Goal: Task Accomplishment & Management: Manage account settings

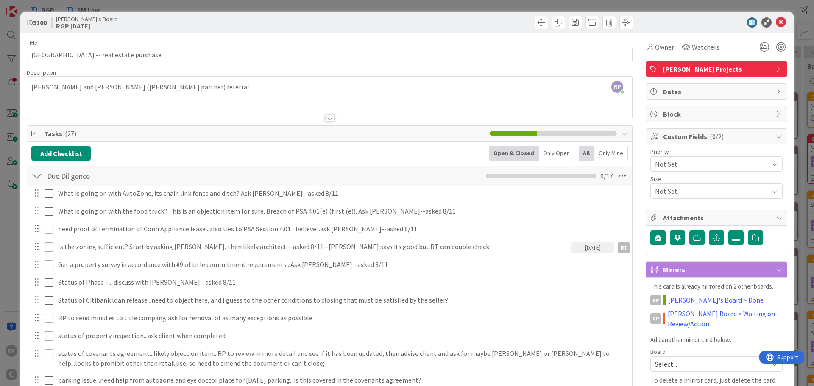
click at [775, 22] on icon at bounding box center [780, 22] width 10 height 10
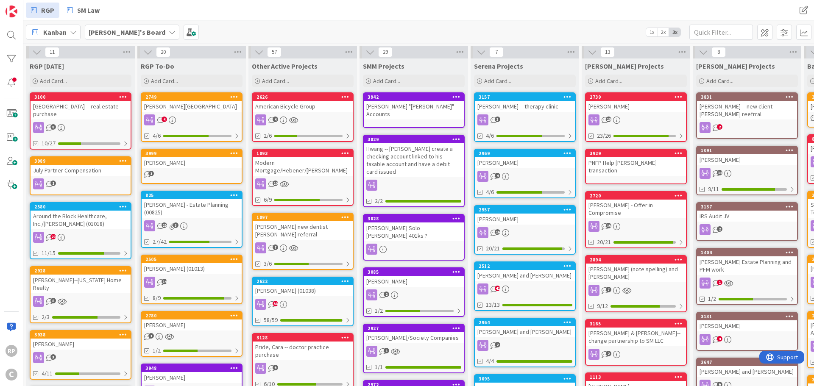
click at [125, 160] on icon at bounding box center [123, 161] width 8 height 6
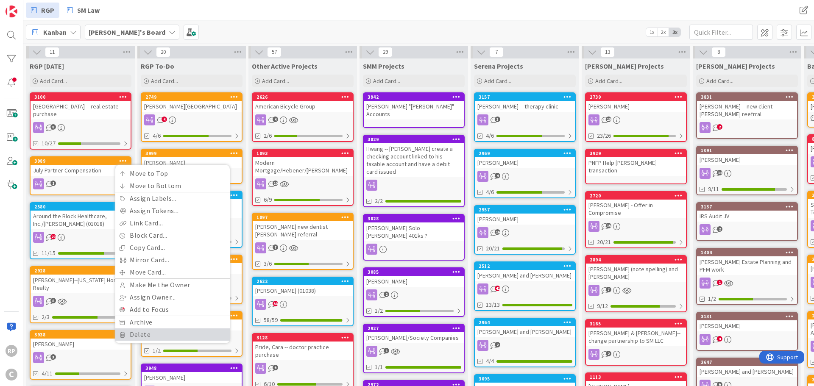
click at [146, 333] on link "Delete" at bounding box center [172, 334] width 114 height 12
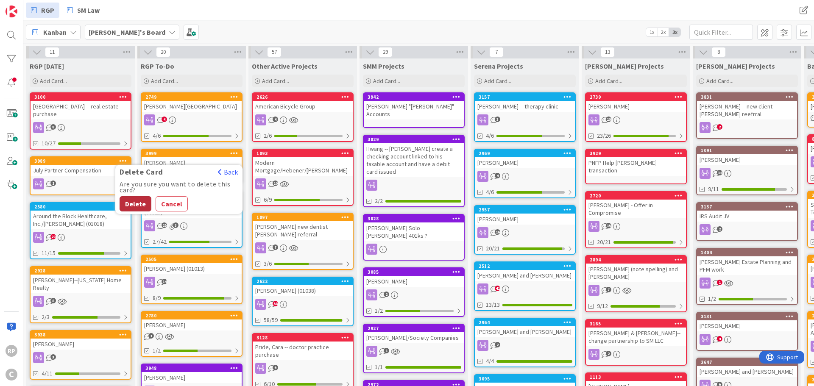
click at [130, 199] on button "Delete" at bounding box center [136, 203] width 32 height 15
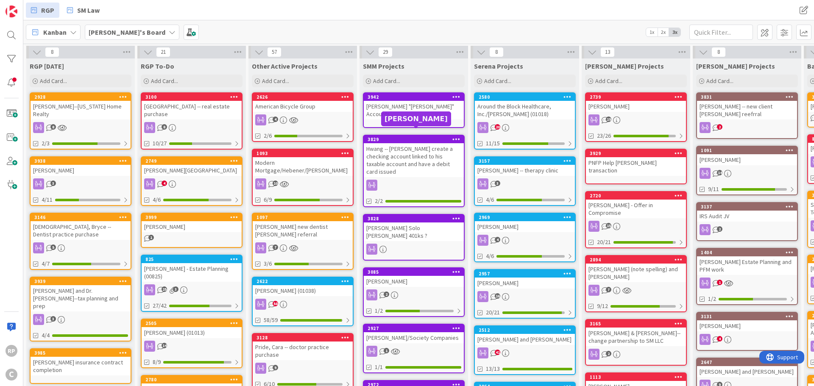
click at [511, 101] on div "Around the Block Healthcare, Inc./[PERSON_NAME] (01018)" at bounding box center [525, 110] width 100 height 19
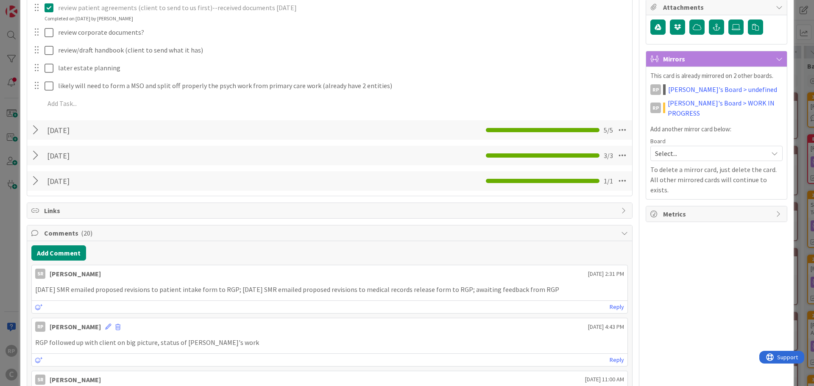
scroll to position [254, 0]
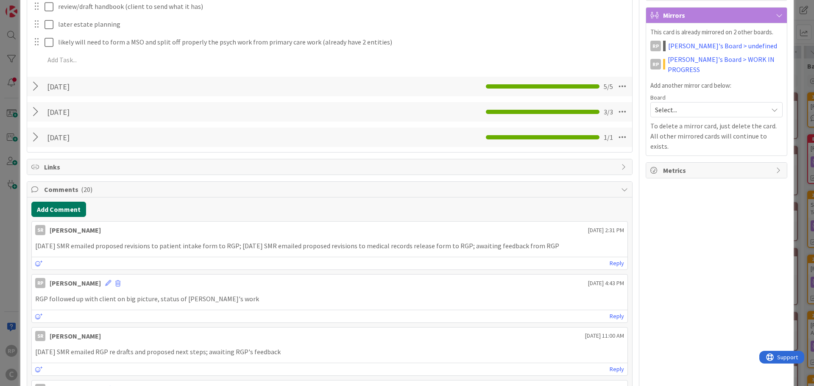
click at [62, 206] on button "Add Comment" at bounding box center [58, 209] width 55 height 15
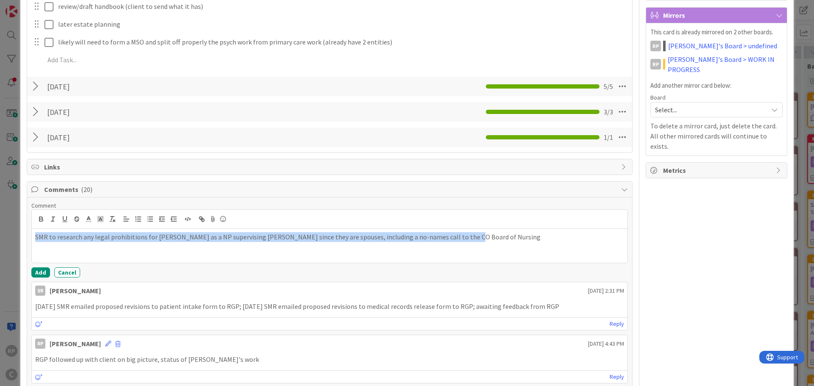
drag, startPoint x: 464, startPoint y: 237, endPoint x: 6, endPoint y: 232, distance: 458.5
click at [6, 232] on div "ID 2580 Richard's Board Serena Projects Title 46 / 128 Around the Block Healthc…" at bounding box center [407, 193] width 814 height 386
copy p "SMR to research any legal prohibitions for Jane as a NP supervising Mike since …"
click at [38, 275] on button "Add" at bounding box center [40, 272] width 19 height 10
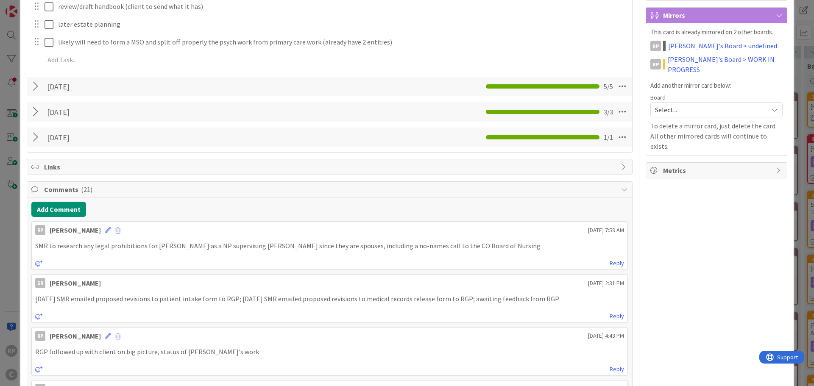
scroll to position [85, 0]
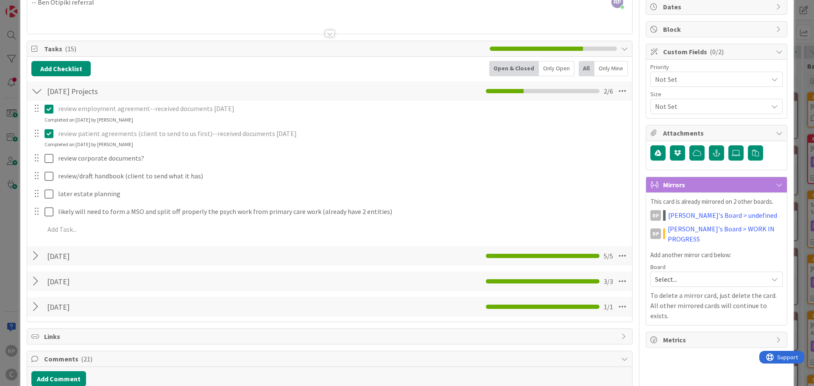
click at [73, 222] on div "review employment agreement--received documents 6/24/25 Update Cancel Completed…" at bounding box center [329, 170] width 596 height 139
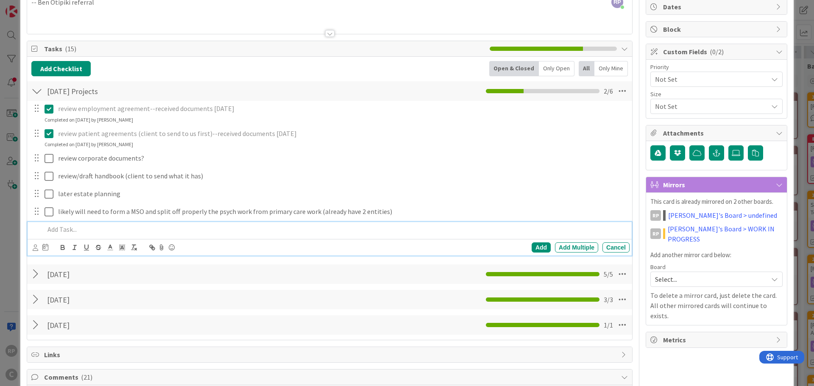
click at [76, 227] on p at bounding box center [334, 230] width 581 height 10
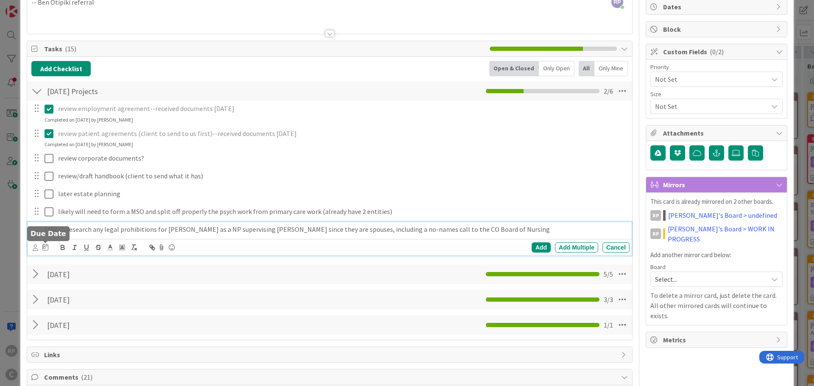
click at [38, 247] on div at bounding box center [41, 247] width 16 height 10
click at [36, 247] on icon at bounding box center [36, 248] width 6 height 6
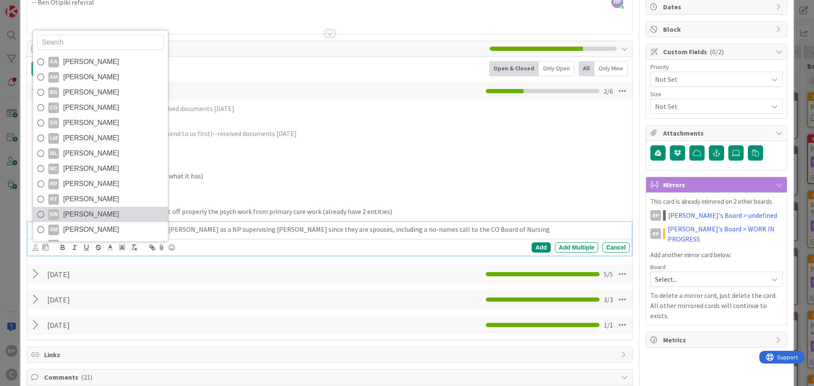
scroll to position [14, 0]
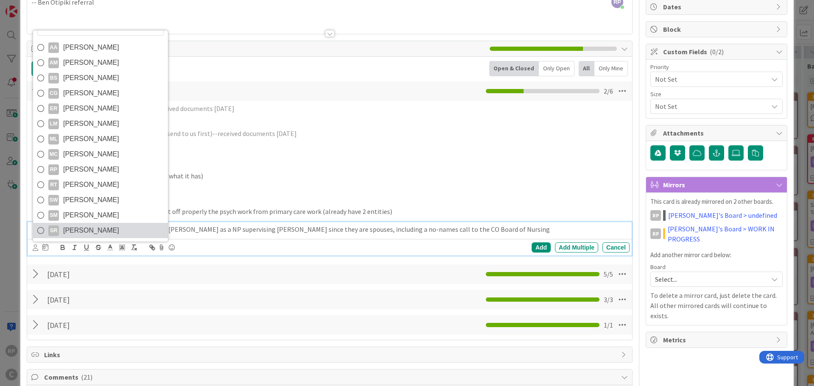
click at [79, 235] on span "Serena Ross" at bounding box center [91, 230] width 56 height 13
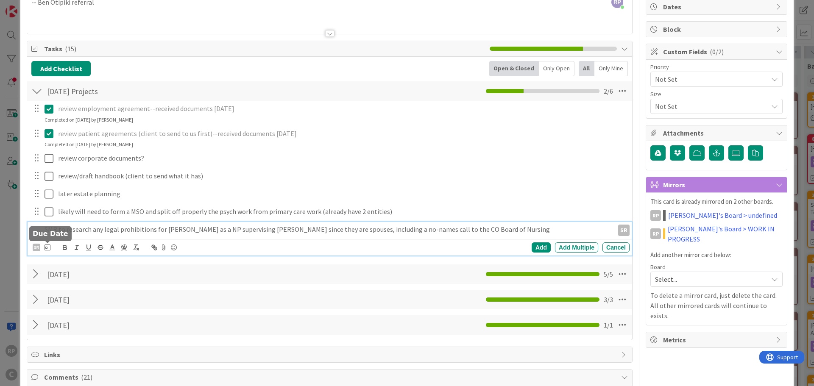
click at [44, 249] on icon at bounding box center [47, 247] width 6 height 7
click at [94, 368] on td "26" at bounding box center [95, 367] width 17 height 16
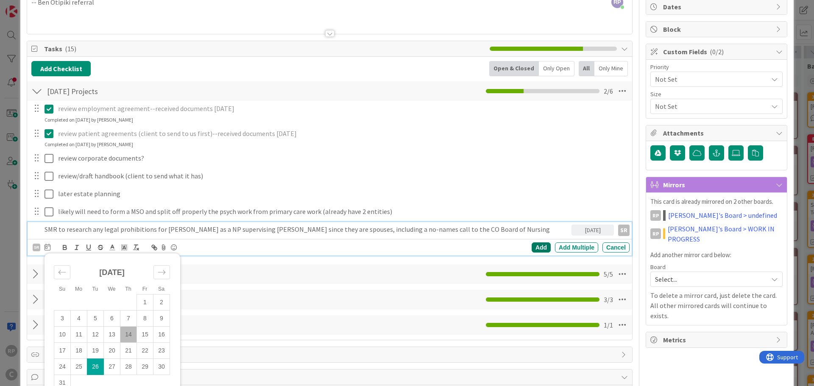
click at [536, 247] on div "Add" at bounding box center [540, 247] width 19 height 10
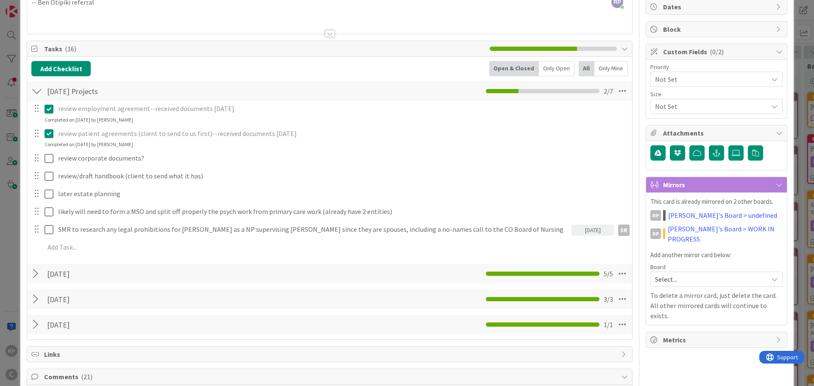
click at [575, 229] on div "08/26/2025" at bounding box center [592, 230] width 42 height 11
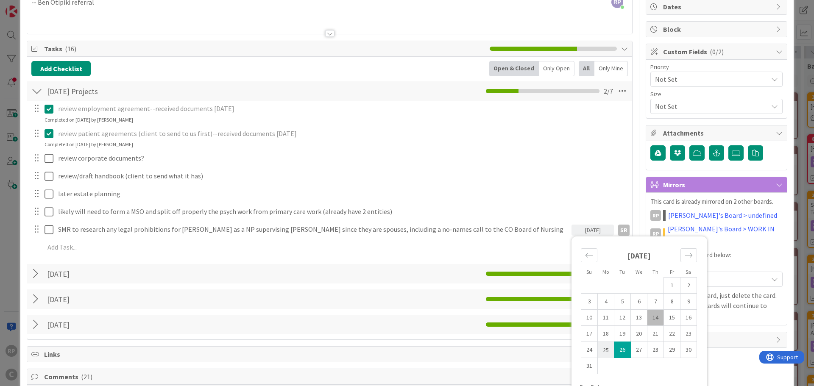
click at [604, 351] on td "25" at bounding box center [606, 350] width 17 height 16
type input "08/25/2025"
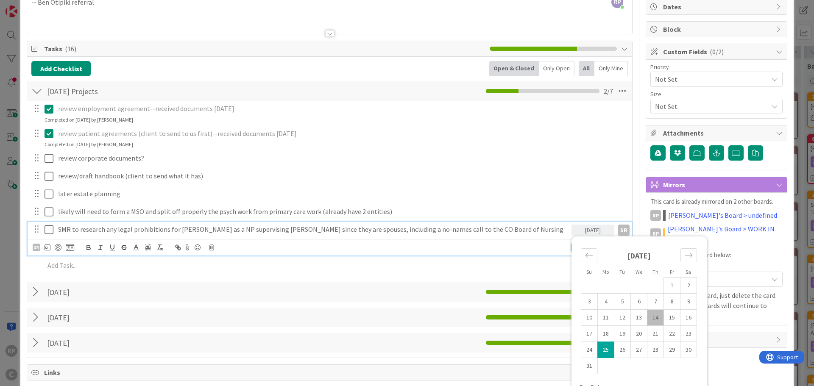
click at [466, 228] on p "SMR to research any legal prohibitions for Jane as a NP supervising Mike since …" at bounding box center [313, 230] width 510 height 10
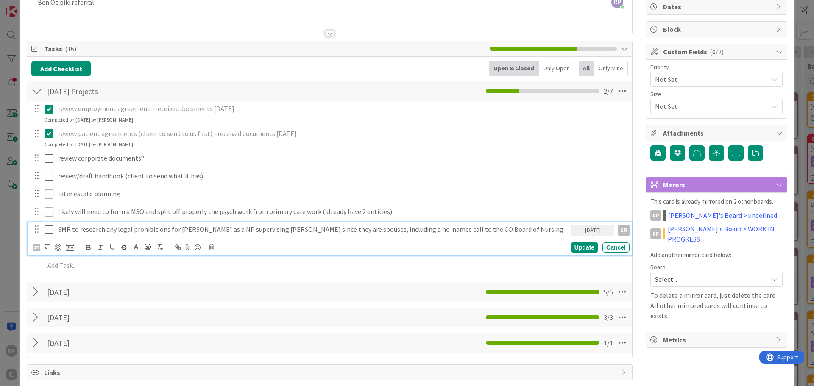
click at [481, 230] on p "SMR to research any legal prohibitions for Jane as a NP supervising Mike since …" at bounding box center [313, 230] width 510 height 10
click at [585, 247] on div "Update" at bounding box center [584, 247] width 28 height 10
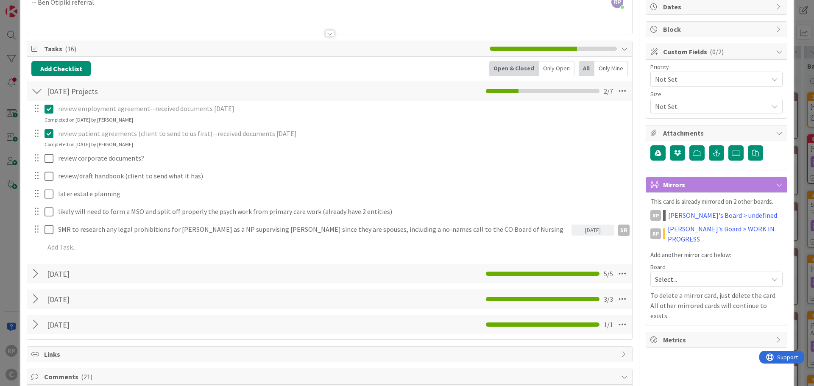
scroll to position [212, 0]
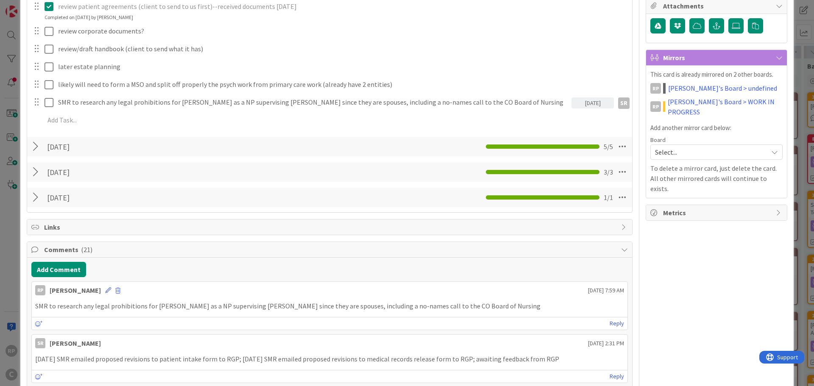
click at [461, 306] on p "SMR to research any legal prohibitions for Jane as a NP supervising Mike since …" at bounding box center [329, 306] width 589 height 10
click at [105, 290] on icon at bounding box center [108, 290] width 6 height 6
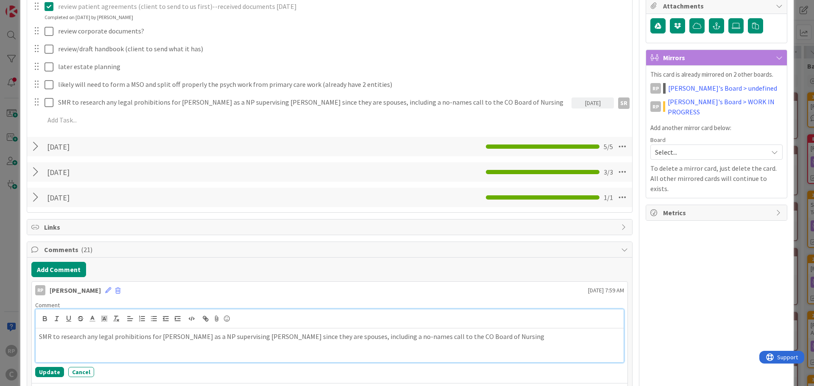
click at [469, 335] on p "SMR to research any legal prohibitions for Jane as a NP supervising Mike since …" at bounding box center [329, 337] width 581 height 10
click at [478, 291] on div "RP Richard Pearce August 14 2025 7:59 AM" at bounding box center [329, 289] width 595 height 14
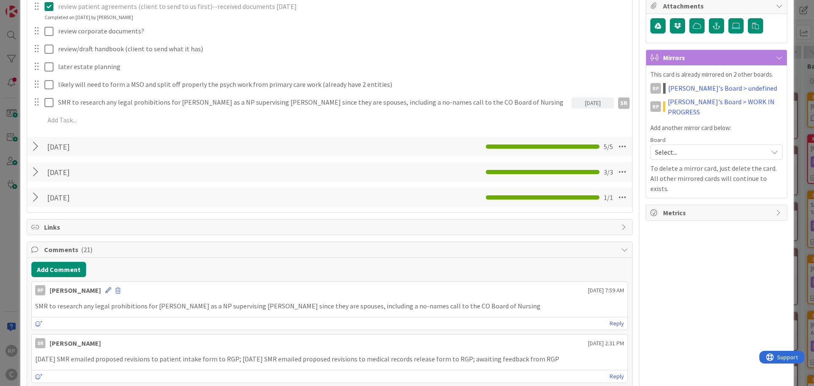
click at [105, 292] on icon at bounding box center [108, 290] width 6 height 6
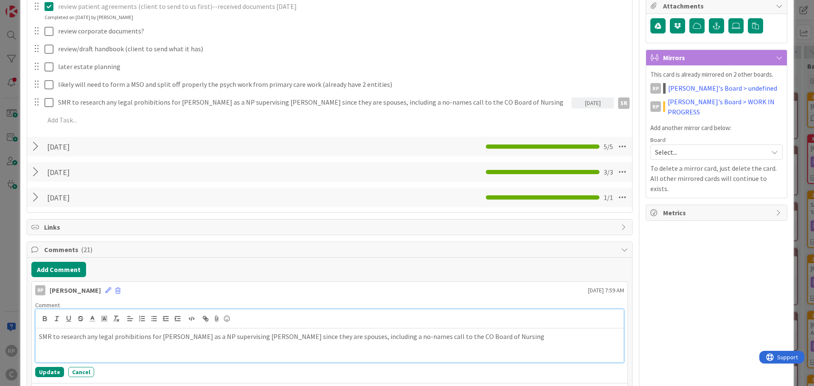
drag, startPoint x: 459, startPoint y: 334, endPoint x: 478, endPoint y: 344, distance: 21.4
click at [462, 337] on p "SMR to research any legal prohibitions for Jane as a NP supervising Mike since …" at bounding box center [329, 337] width 581 height 10
click at [481, 344] on div "SMR to research any legal prohibitions for Jane as a NP supervising Mike since …" at bounding box center [330, 345] width 588 height 34
click at [48, 369] on button "Update" at bounding box center [49, 372] width 29 height 10
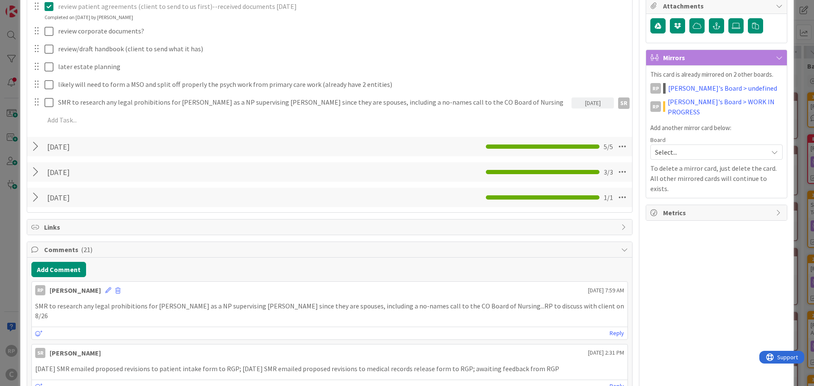
scroll to position [0, 0]
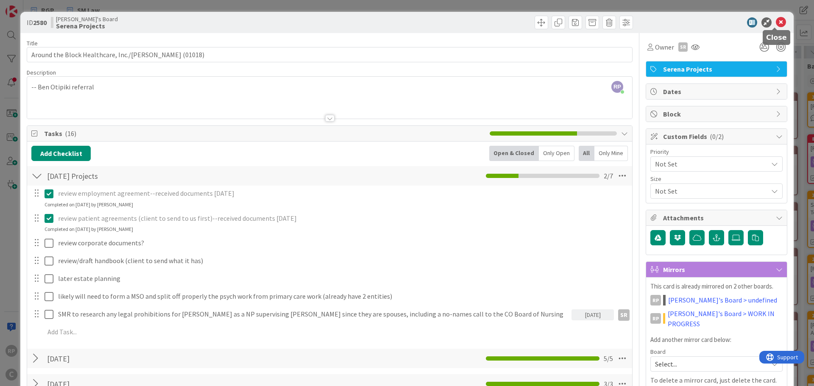
click at [775, 20] on icon at bounding box center [780, 22] width 10 height 10
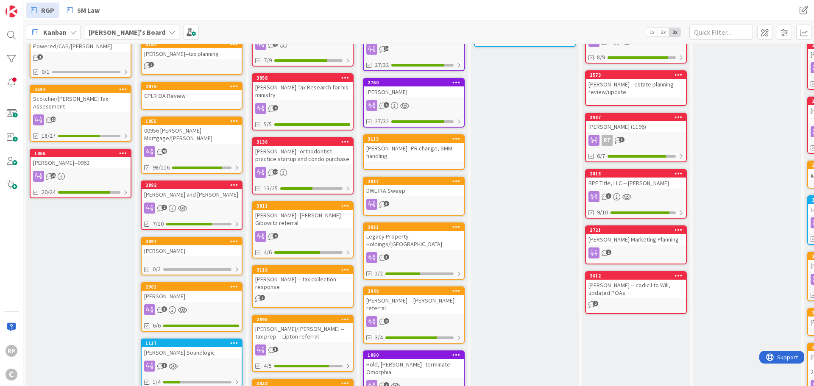
scroll to position [466, 0]
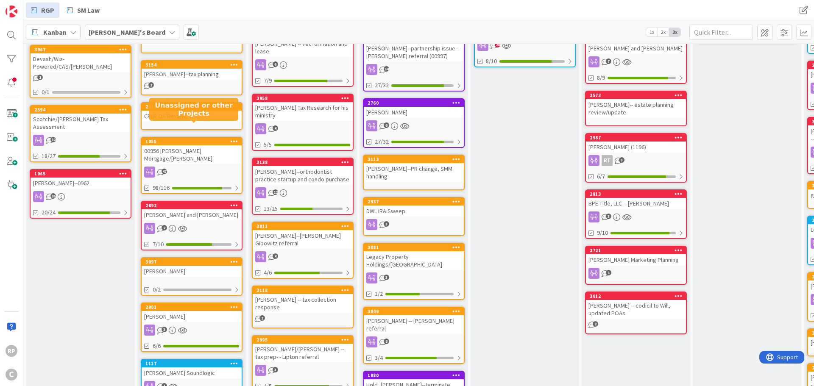
click at [224, 139] on div "1055" at bounding box center [193, 142] width 96 height 6
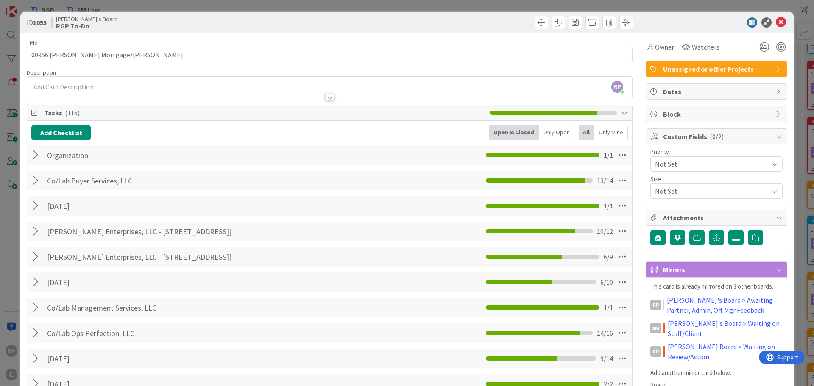
click at [775, 22] on icon at bounding box center [780, 22] width 10 height 10
click at [777, 19] on icon at bounding box center [780, 22] width 10 height 10
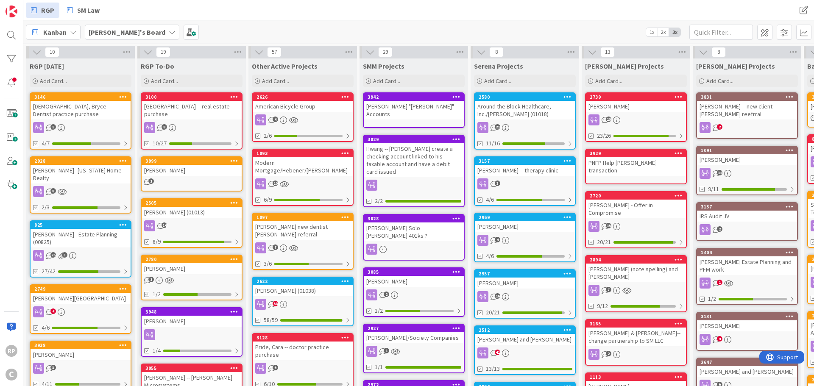
click at [268, 24] on div "Kanban Richard's Board 1x 2x 3x" at bounding box center [418, 31] width 790 height 23
click at [603, 103] on div "[PERSON_NAME]" at bounding box center [636, 106] width 100 height 11
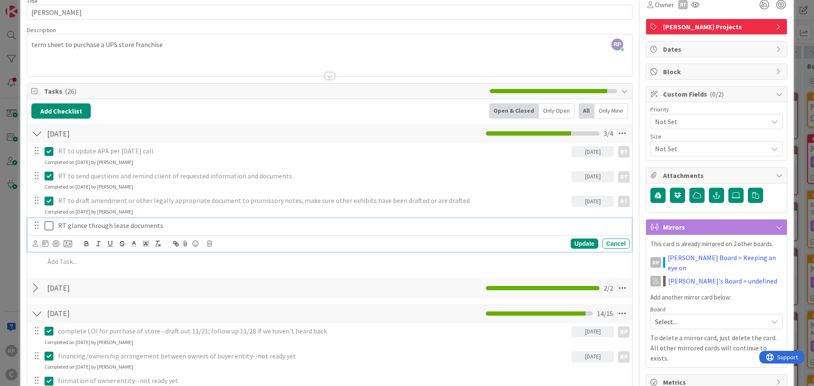
click at [45, 228] on icon at bounding box center [50, 226] width 13 height 10
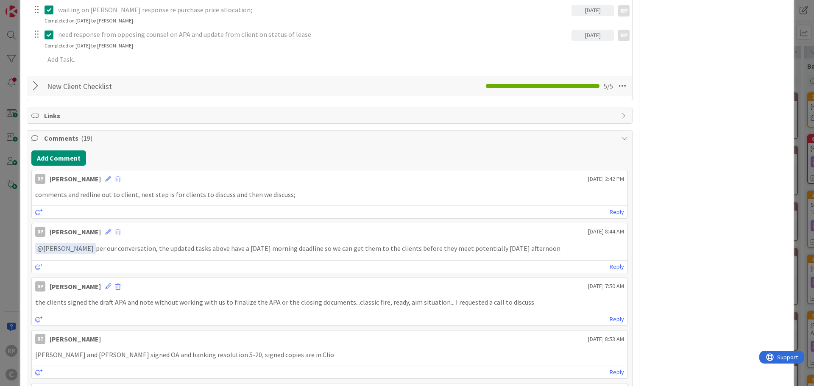
scroll to position [466, 0]
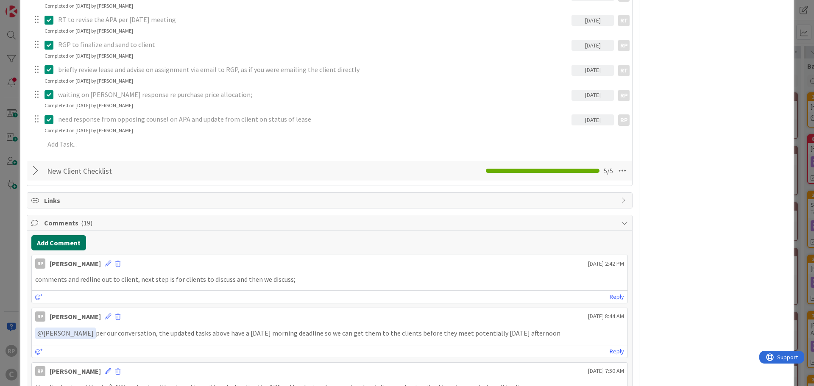
click at [68, 244] on button "Add Comment" at bounding box center [58, 242] width 55 height 15
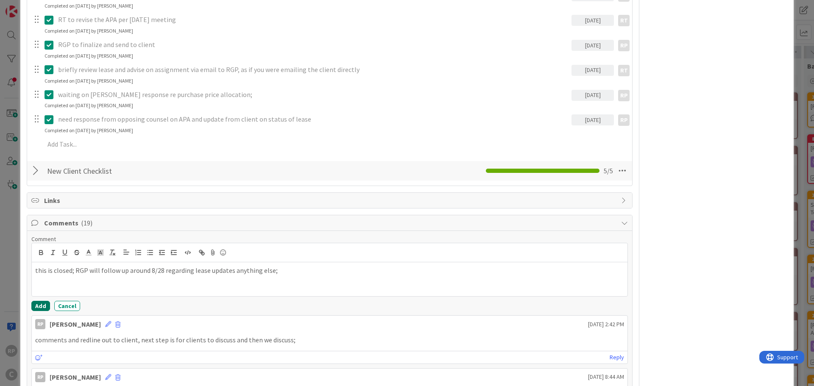
click at [47, 306] on button "Add" at bounding box center [40, 306] width 19 height 10
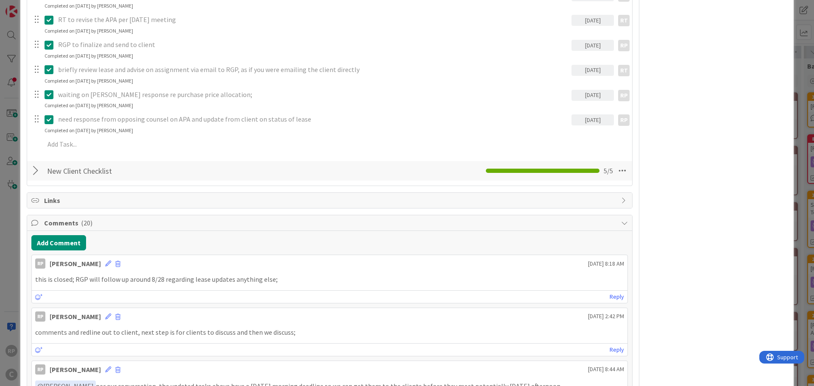
scroll to position [0, 0]
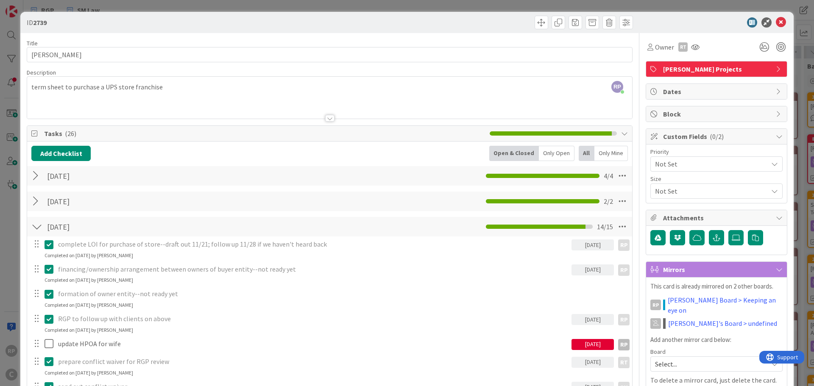
click at [775, 22] on icon at bounding box center [780, 22] width 10 height 10
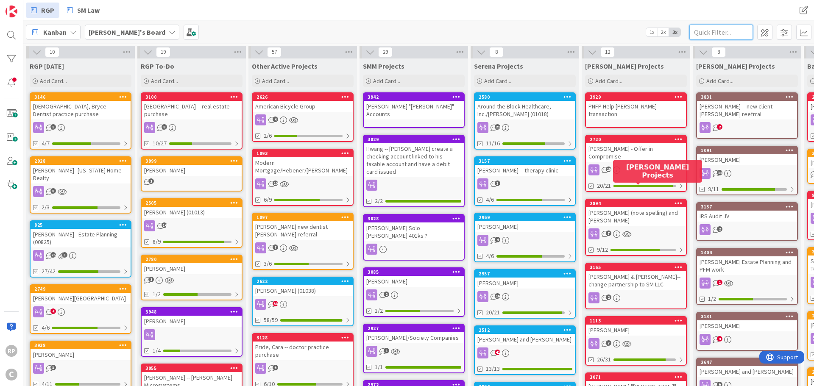
click at [709, 35] on input "text" at bounding box center [721, 32] width 64 height 15
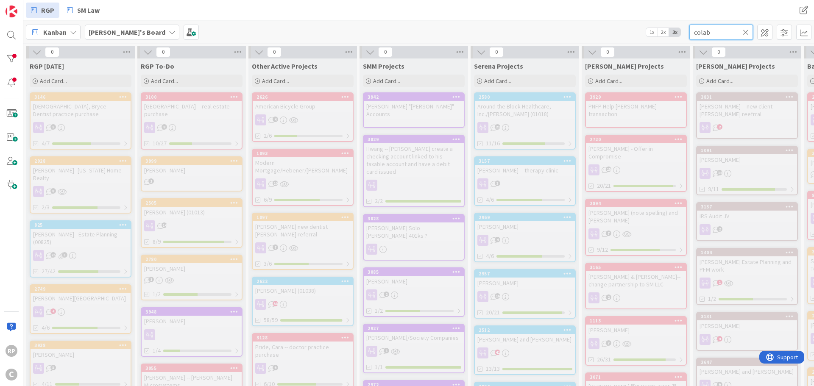
scroll to position [0, 264]
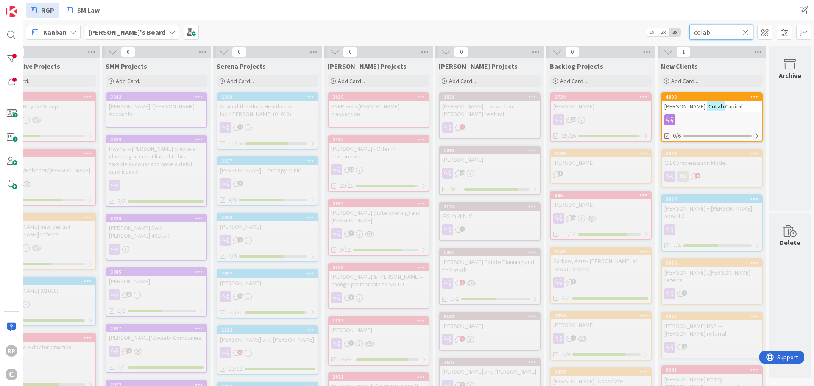
type input "colab"
click at [703, 98] on div "4008" at bounding box center [713, 97] width 96 height 6
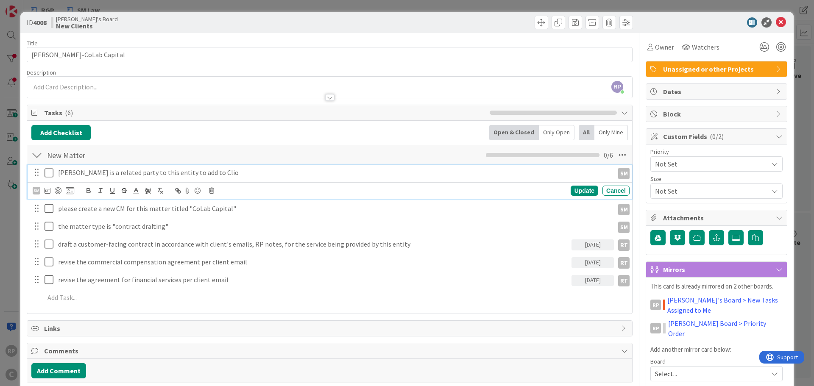
click at [155, 175] on p "Talita Guerrero is a related party to this entity to add to Clio" at bounding box center [334, 173] width 552 height 10
click at [292, 24] on div "Richard's Board New Clients" at bounding box center [189, 23] width 277 height 14
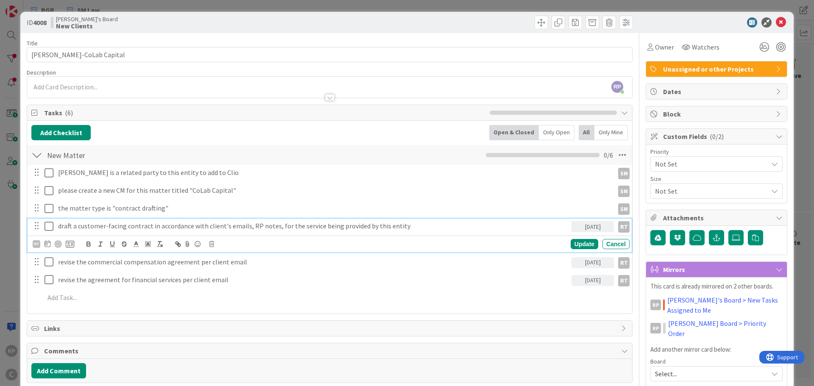
click at [435, 228] on p "draft a customer-facing contract in accordance with client's emails, RP notes, …" at bounding box center [313, 226] width 510 height 10
click at [775, 21] on icon at bounding box center [780, 22] width 10 height 10
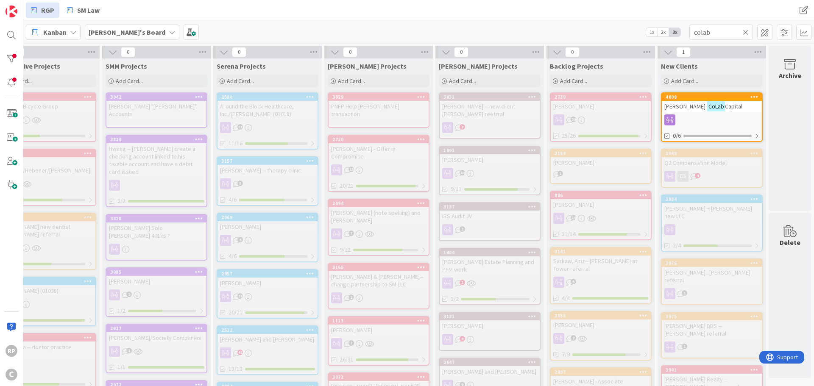
click at [747, 28] on icon at bounding box center [745, 32] width 6 height 8
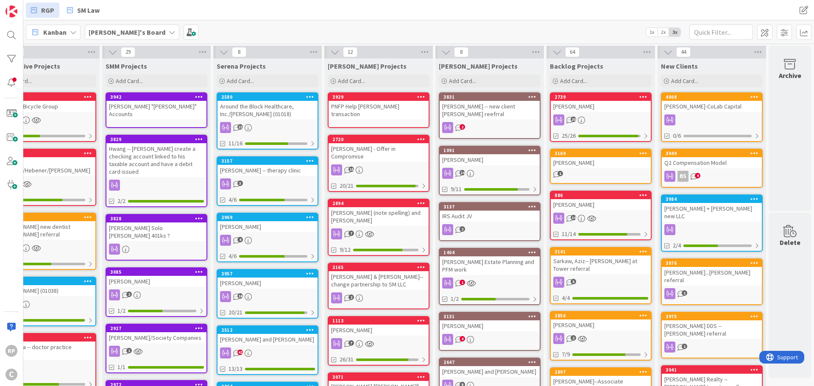
click at [726, 97] on div "4008" at bounding box center [713, 97] width 96 height 6
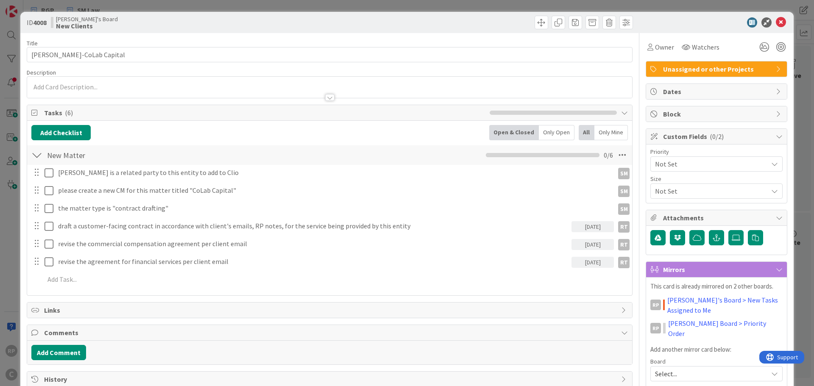
click at [775, 67] on icon at bounding box center [778, 69] width 7 height 7
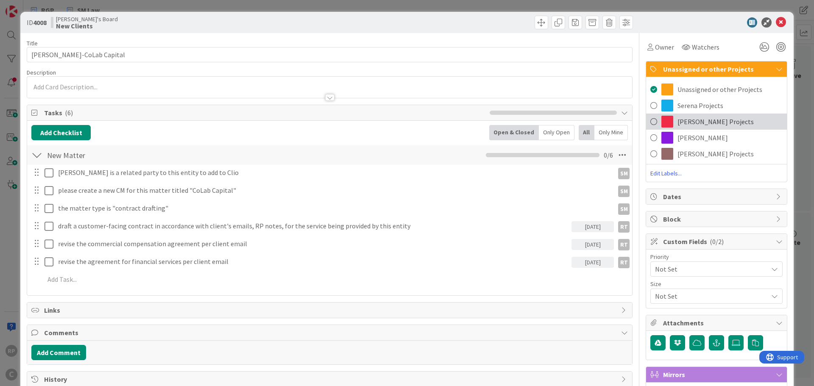
click at [685, 126] on span "[PERSON_NAME] Projects" at bounding box center [715, 122] width 76 height 10
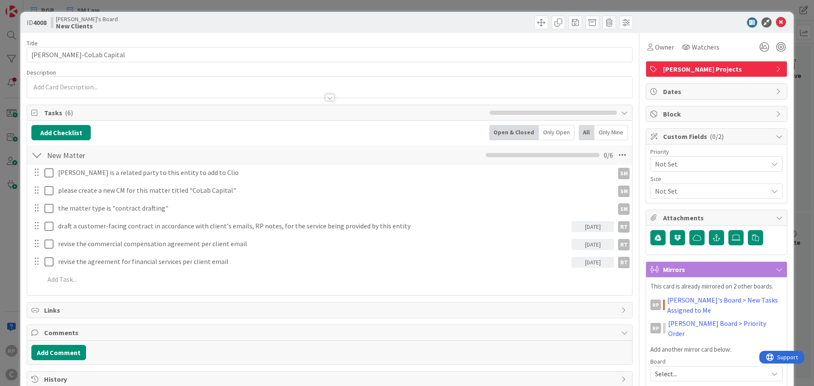
click at [775, 19] on icon at bounding box center [780, 22] width 10 height 10
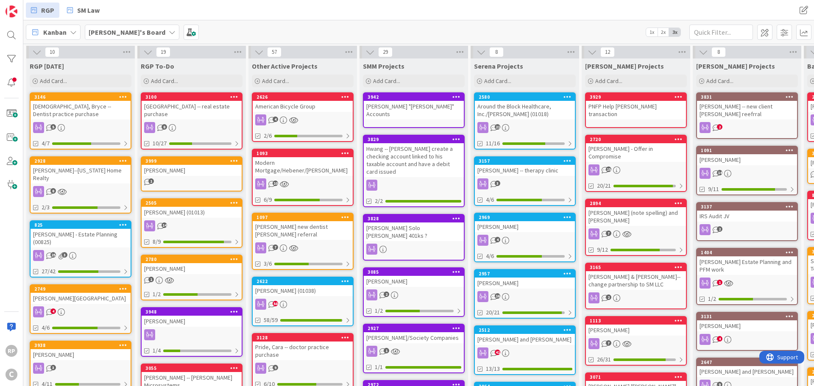
click at [206, 99] on div "3100" at bounding box center [193, 97] width 96 height 6
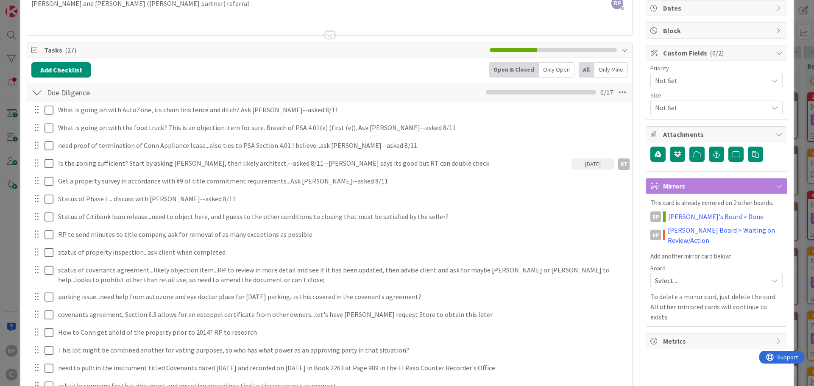
scroll to position [85, 0]
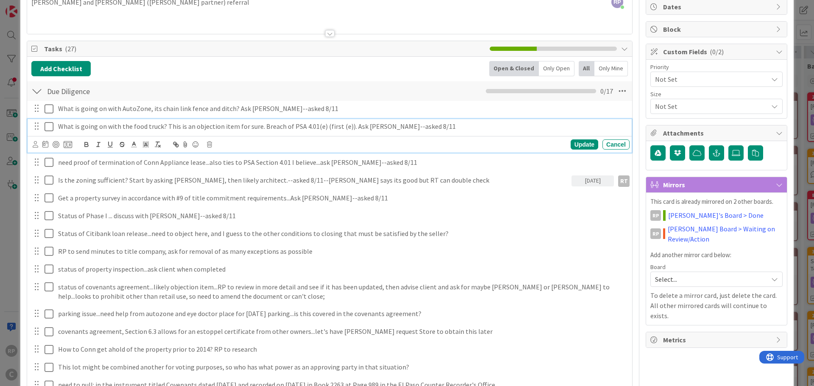
click at [442, 127] on p "What is going on with the food truck? This is an objection item for sure. Breac…" at bounding box center [342, 127] width 568 height 10
click at [442, 125] on p "What is going on with the food truck? This is an objection item for sure. Breac…" at bounding box center [342, 127] width 568 height 10
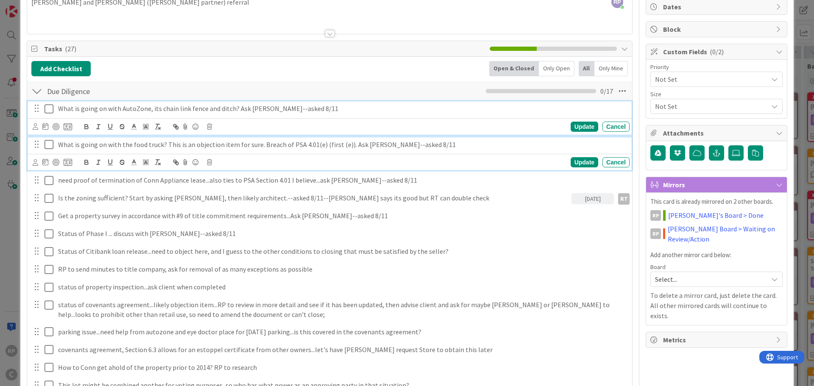
scroll to position [103, 0]
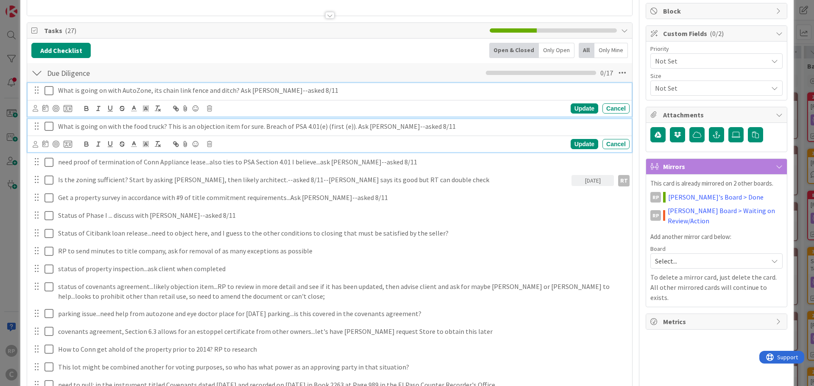
click at [337, 111] on div "What is going on with AutoZone, its chain link fence and ditch? Ask Mike Kenney…" at bounding box center [330, 99] width 604 height 33
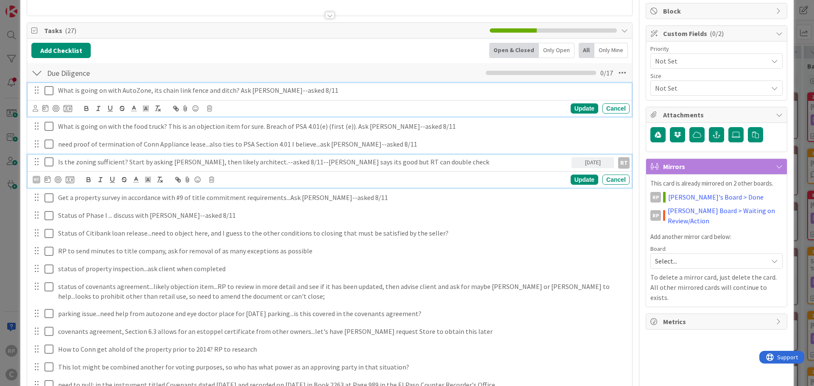
click at [134, 166] on p "Is the zoning sufficient? Start by asking Mike, then likely architect.--asked 8…" at bounding box center [313, 162] width 510 height 10
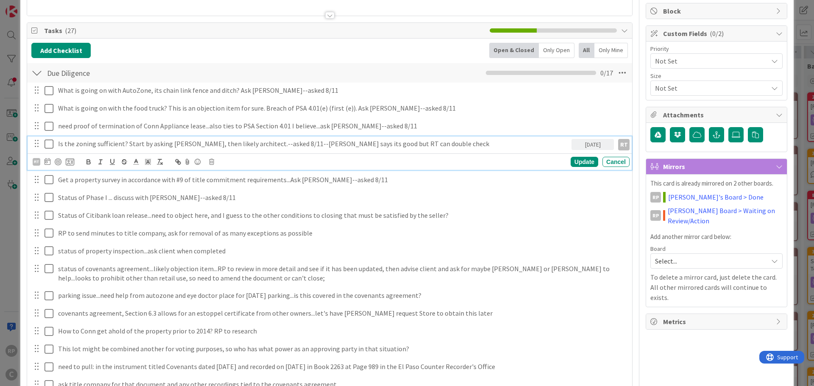
scroll to position [85, 0]
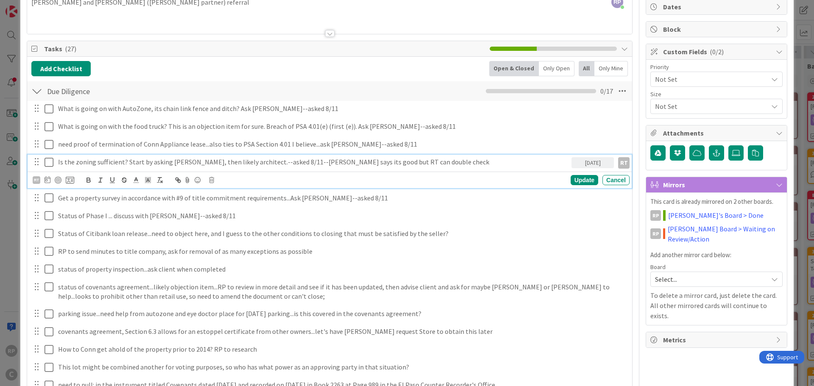
click at [410, 164] on p "Is the zoning sufficient? Start by asking Mike, then likely architect.--asked 8…" at bounding box center [313, 162] width 510 height 10
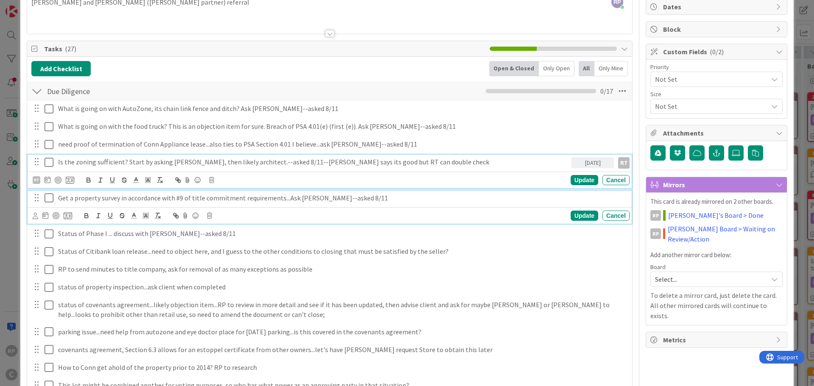
click at [146, 202] on p "Get a property survey in accordance with #9 of title commitment requirements...…" at bounding box center [342, 198] width 568 height 10
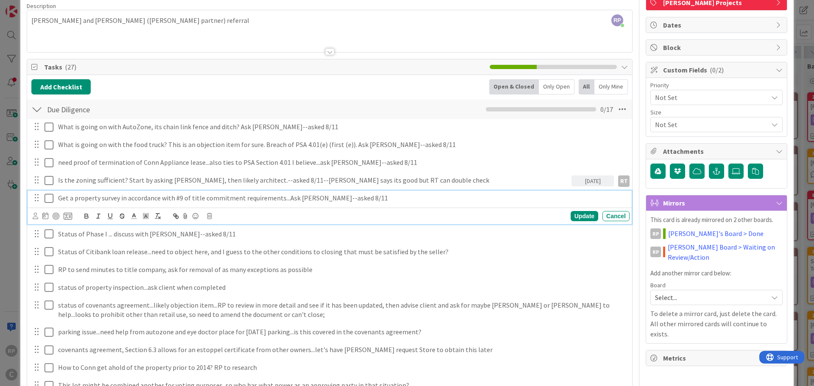
scroll to position [151, 0]
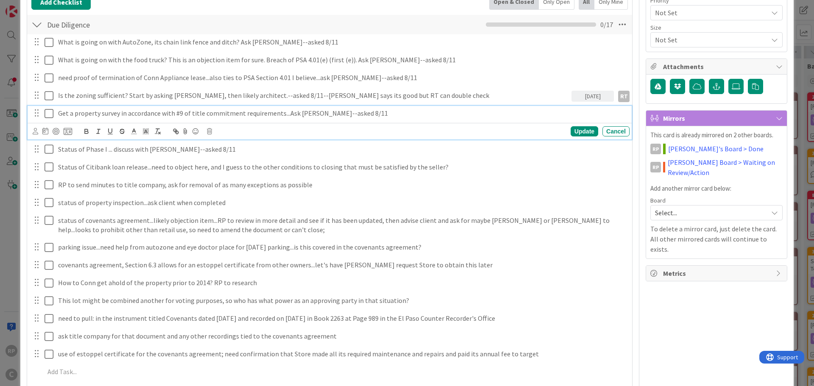
click at [359, 113] on p "Get a property survey in accordance with #9 of title commitment requirements...…" at bounding box center [342, 113] width 568 height 10
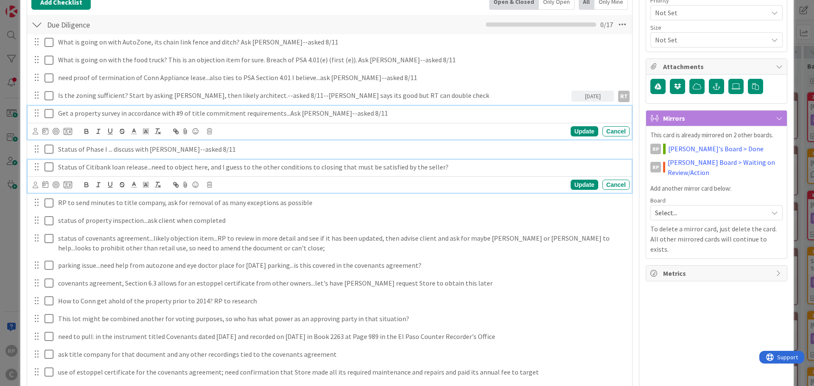
click at [141, 172] on div "Status of Citibank loan release...need to object here, and I guess to the other…" at bounding box center [342, 167] width 575 height 15
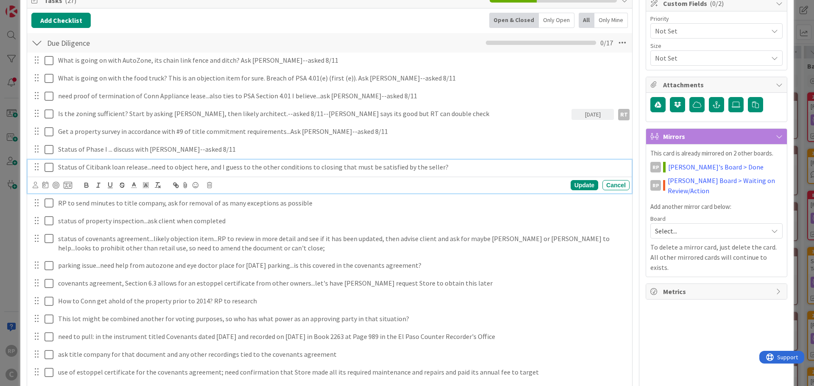
scroll to position [218, 0]
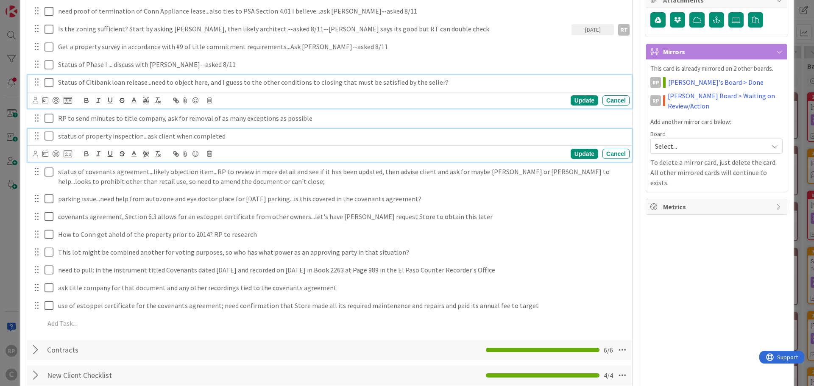
click at [142, 129] on div "status of property inspection...ask client when completed" at bounding box center [342, 136] width 575 height 15
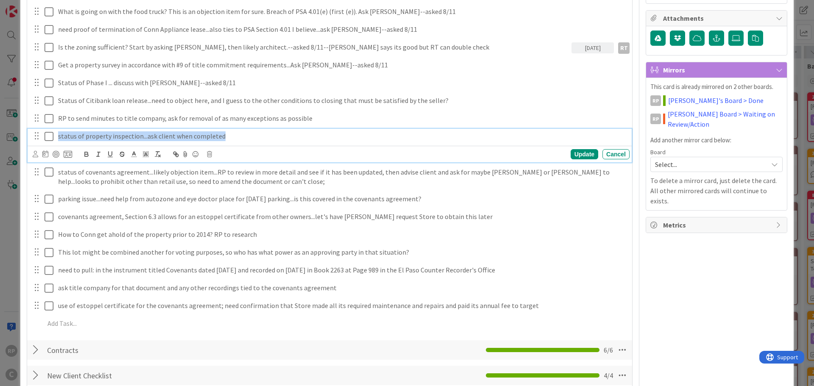
drag, startPoint x: 236, startPoint y: 133, endPoint x: 53, endPoint y: 133, distance: 182.2
click at [53, 133] on div "status of property inspection...ask client when completed" at bounding box center [330, 136] width 598 height 15
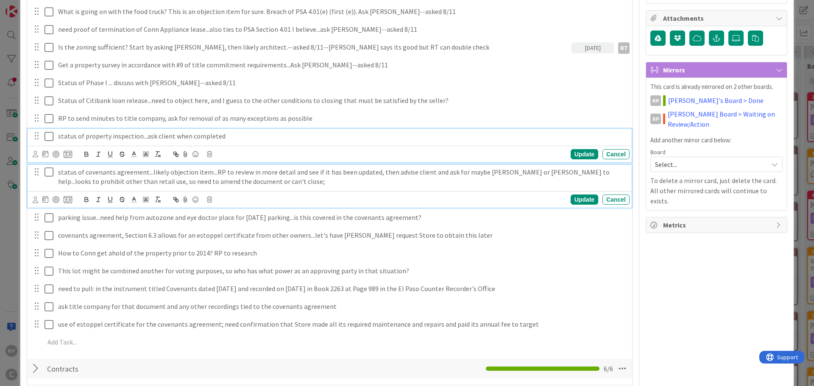
click at [222, 182] on p "status of covenants agreement...likely objection item...RP to review in more de…" at bounding box center [342, 176] width 568 height 19
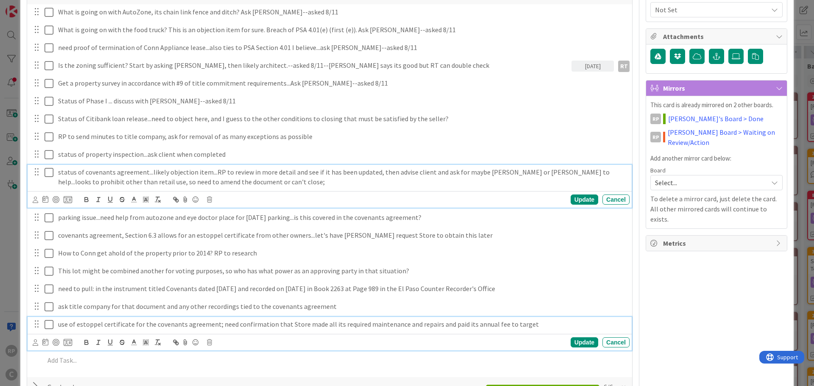
click at [529, 322] on p "use of estoppel certificate for the covenants agreement; need confirmation that…" at bounding box center [342, 325] width 568 height 10
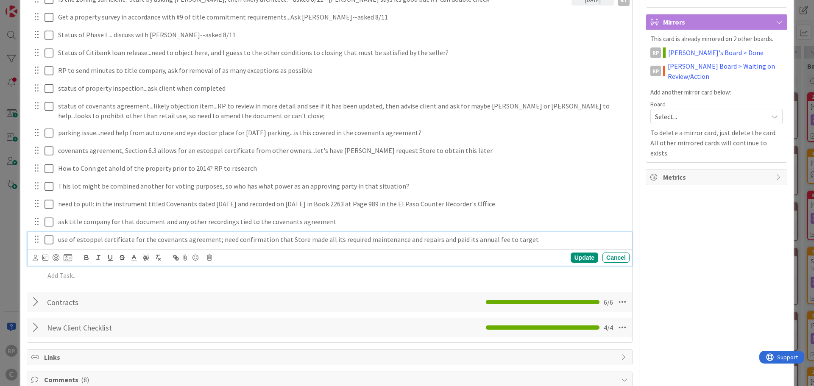
scroll to position [0, 0]
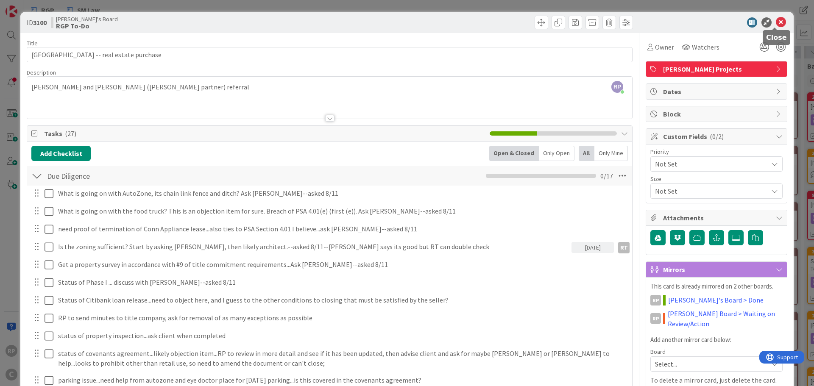
click at [775, 23] on icon at bounding box center [780, 22] width 10 height 10
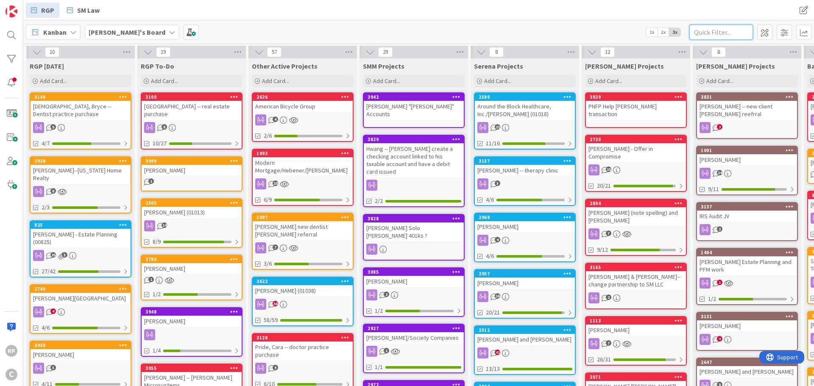
click at [711, 36] on input "text" at bounding box center [721, 32] width 64 height 15
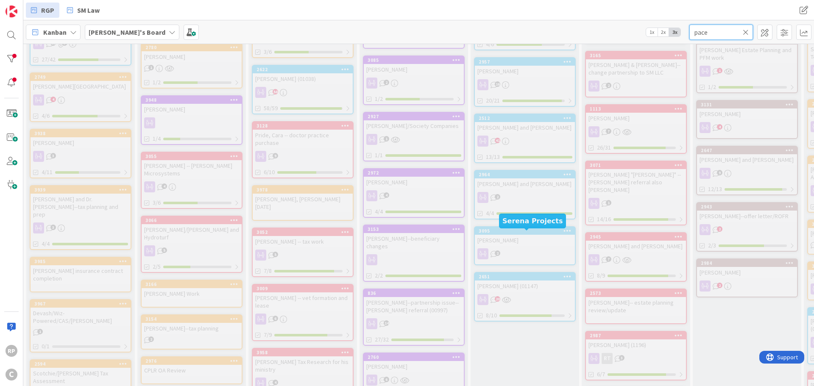
scroll to position [381, 0]
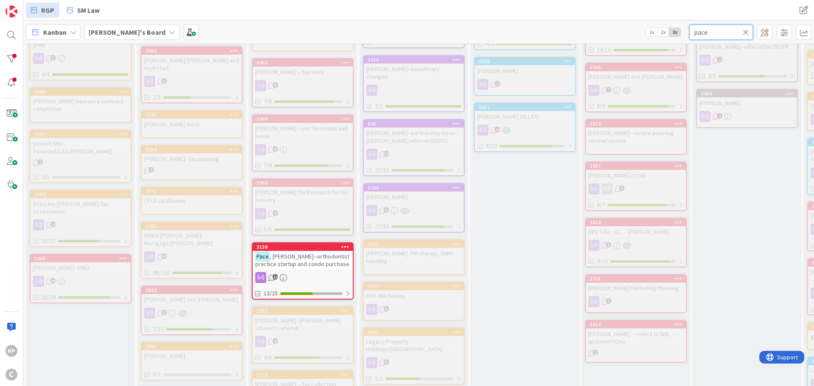
type input "pace"
click at [318, 251] on div "Pace , Jeffrey--orthodontist practice startup and condo purchase" at bounding box center [303, 260] width 100 height 19
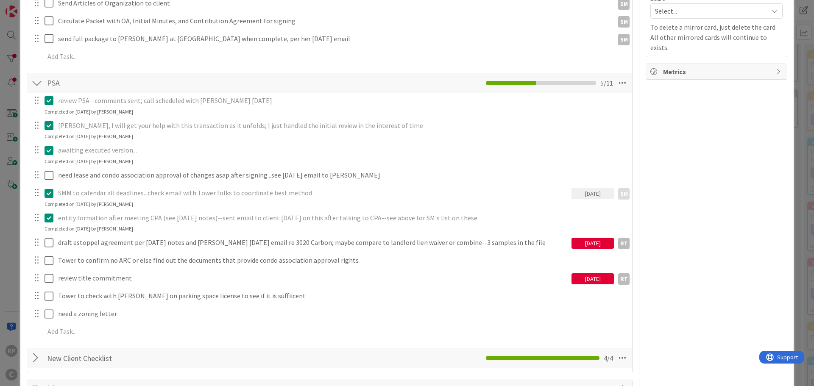
scroll to position [424, 0]
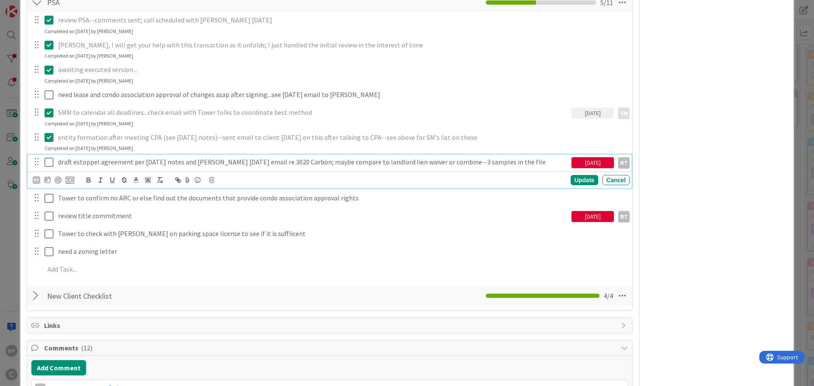
click at [106, 165] on p "draft estoppel agreement per 7/29/25 notes and Jimi 7/29/25 email re 3020 Carbo…" at bounding box center [313, 162] width 510 height 10
click at [48, 163] on icon at bounding box center [50, 162] width 13 height 10
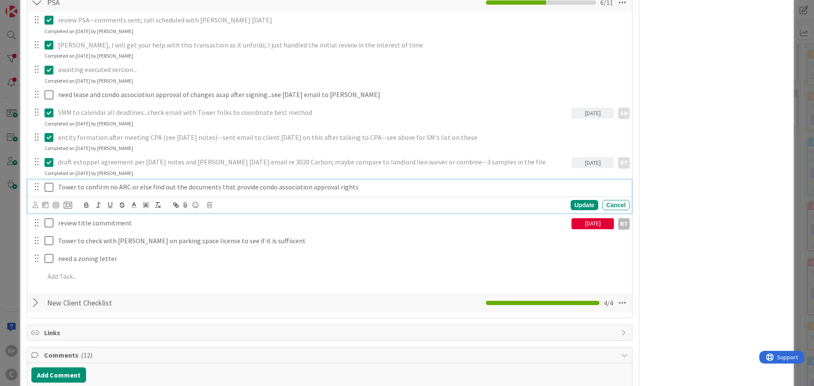
click at [48, 184] on icon at bounding box center [50, 187] width 13 height 10
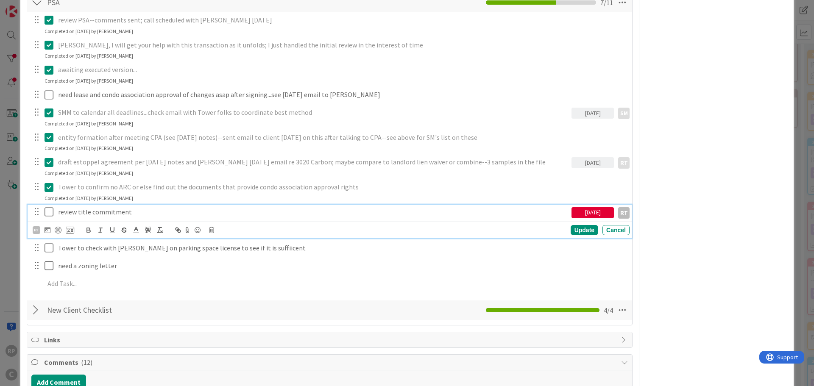
click at [47, 211] on icon at bounding box center [50, 212] width 13 height 10
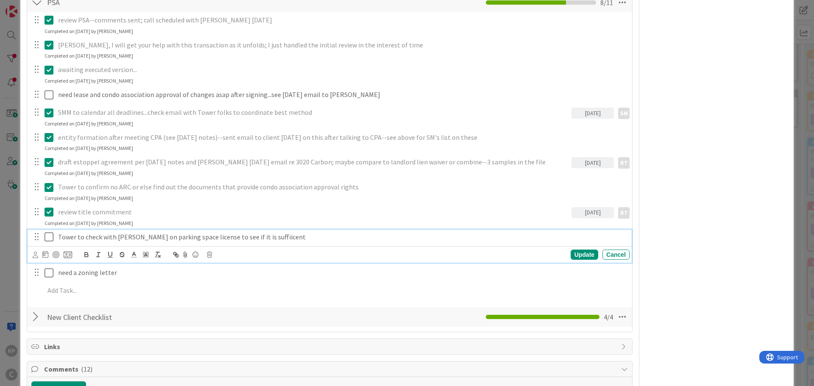
click at [48, 239] on icon at bounding box center [50, 237] width 13 height 10
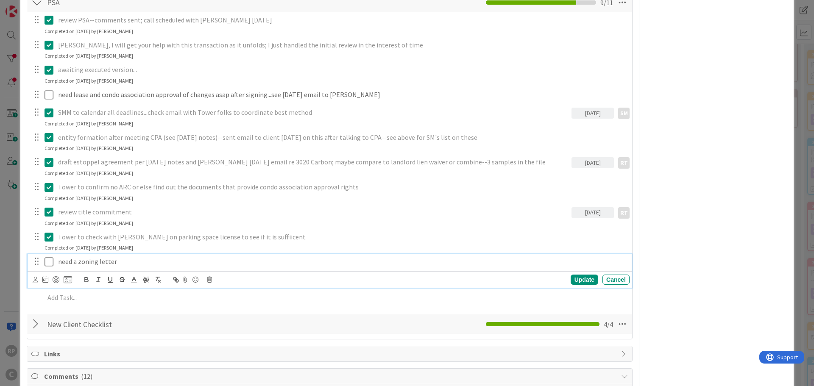
click at [49, 264] on icon at bounding box center [50, 262] width 13 height 10
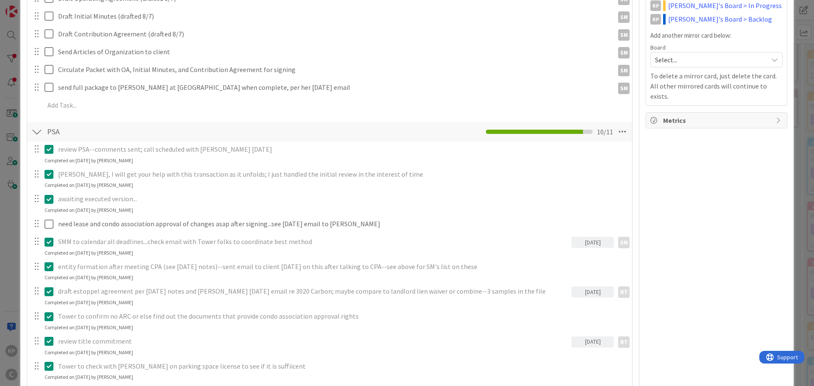
scroll to position [254, 0]
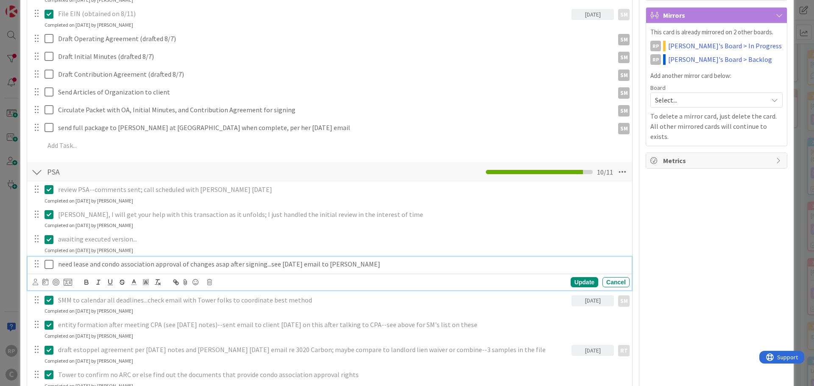
click at [48, 265] on icon at bounding box center [50, 264] width 13 height 10
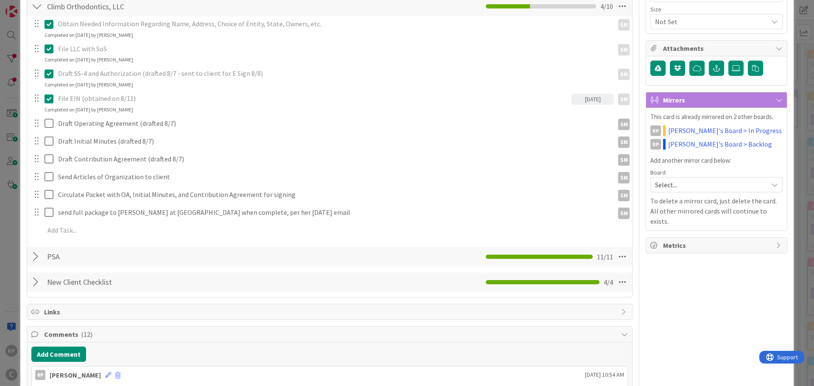
scroll to position [127, 0]
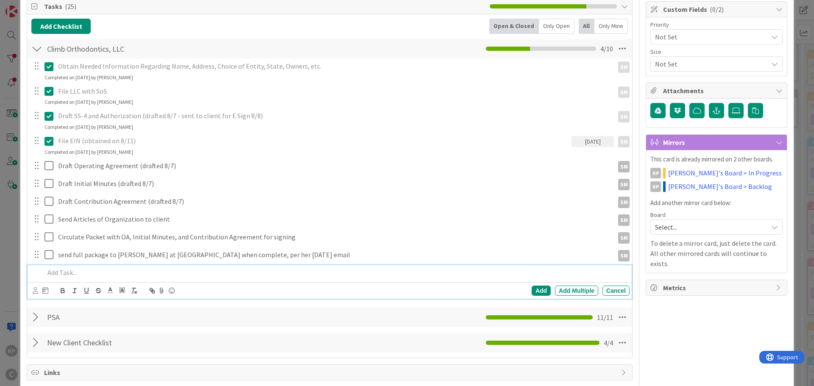
click at [96, 269] on p at bounding box center [334, 273] width 581 height 10
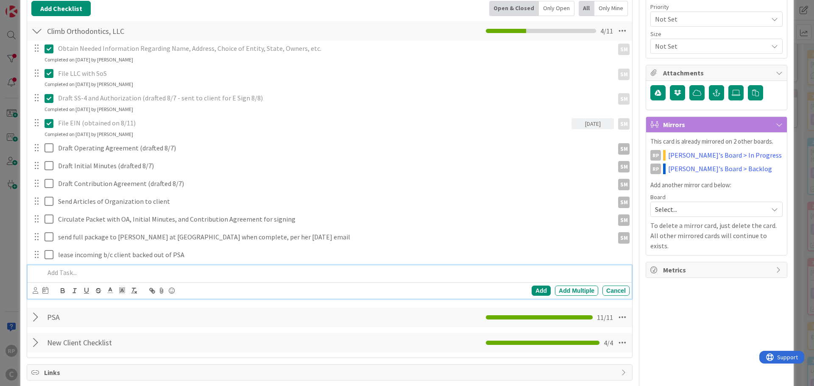
scroll to position [0, 0]
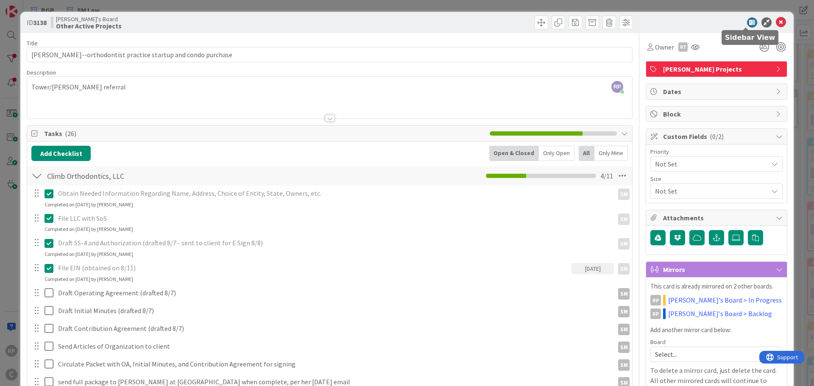
click at [776, 19] on icon at bounding box center [780, 22] width 10 height 10
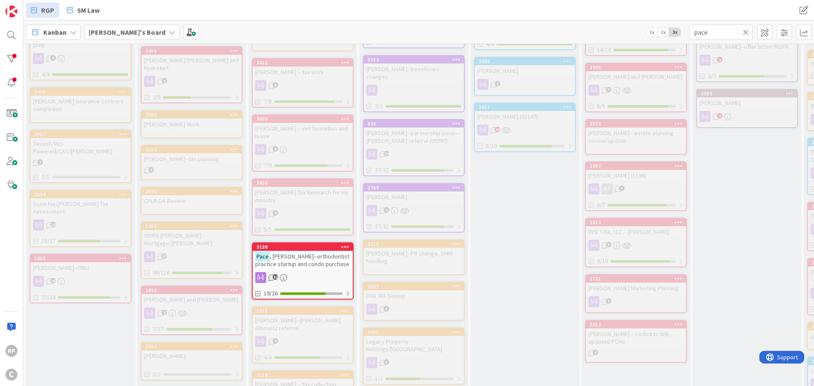
scroll to position [127, 0]
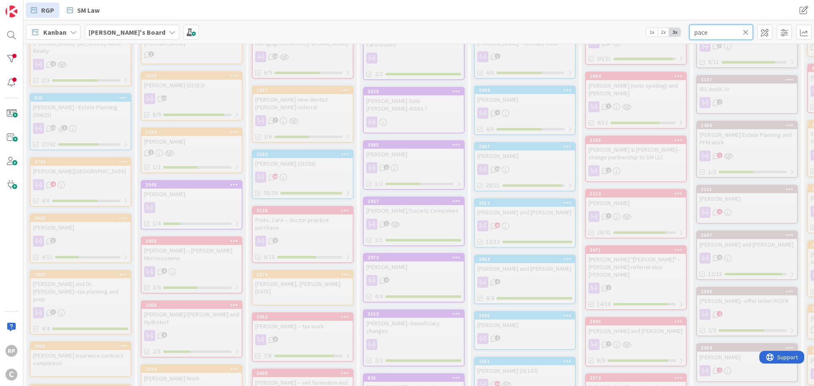
click at [747, 26] on input "pace" at bounding box center [721, 32] width 64 height 15
click at [744, 32] on icon at bounding box center [745, 32] width 6 height 8
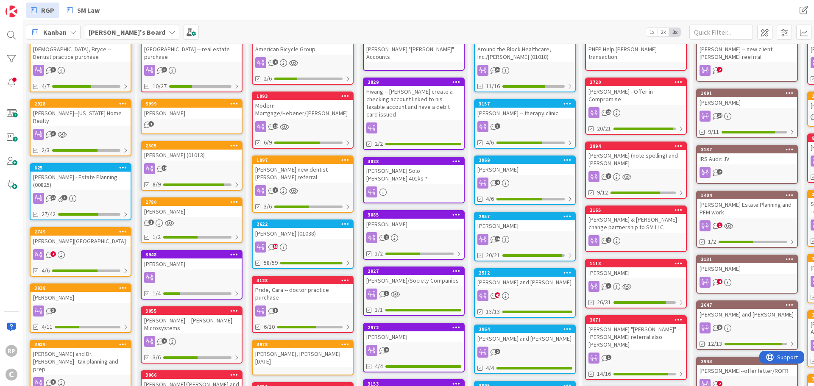
scroll to position [0, 0]
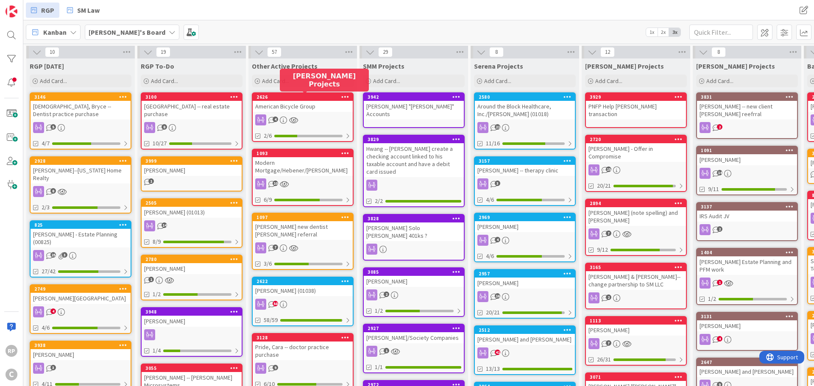
click at [322, 95] on div "2626" at bounding box center [304, 97] width 96 height 6
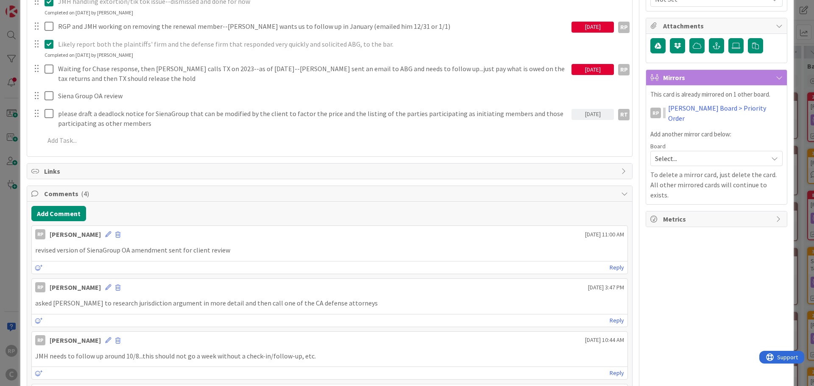
scroll to position [170, 0]
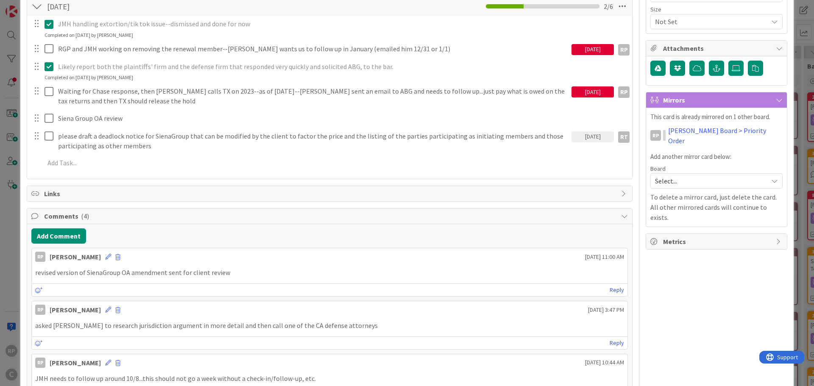
click at [590, 135] on div "08/15/2025" at bounding box center [592, 136] width 42 height 11
click at [598, 242] on td "18" at bounding box center [606, 240] width 17 height 16
type input "08/18/2025"
click at [598, 239] on td "18" at bounding box center [606, 240] width 17 height 16
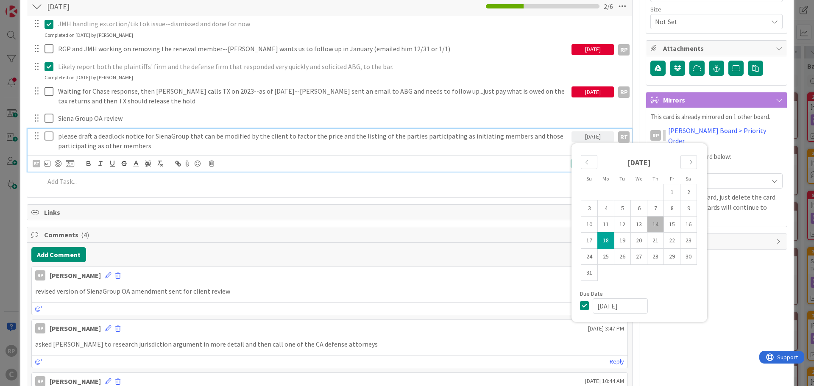
click at [463, 152] on div "please draft a deadlock notice for SienaGroup that can be modified by the clien…" at bounding box center [313, 141] width 517 height 24
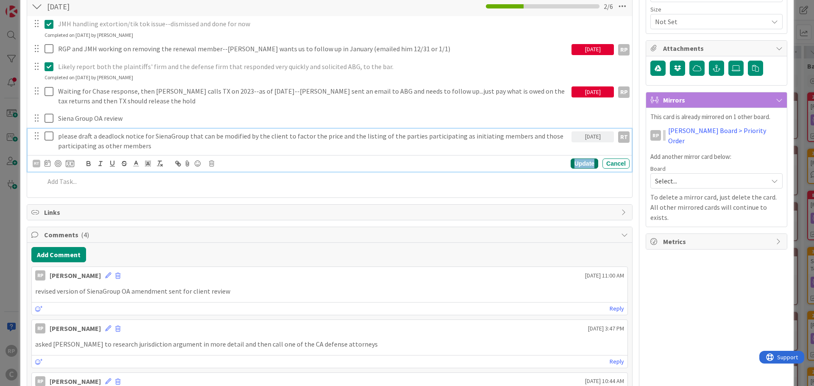
click at [575, 167] on div "Update" at bounding box center [584, 163] width 28 height 10
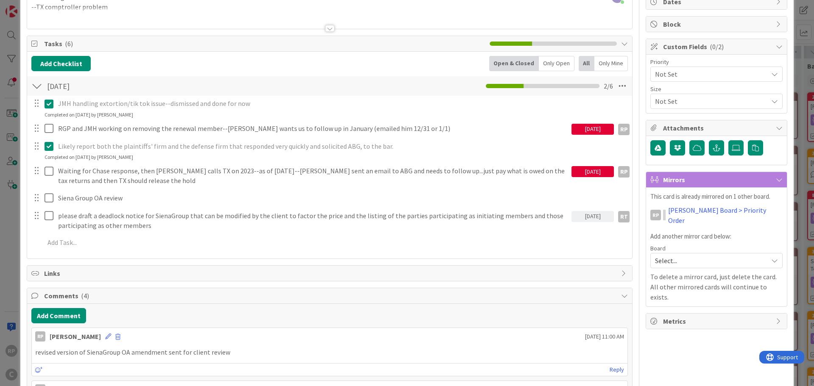
scroll to position [0, 0]
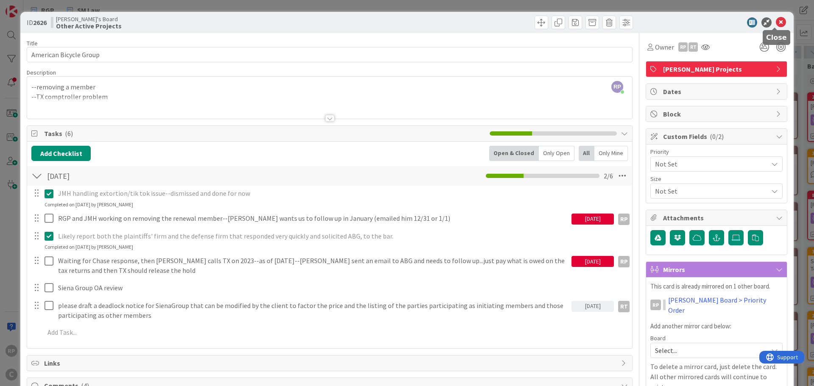
click at [777, 19] on icon at bounding box center [780, 22] width 10 height 10
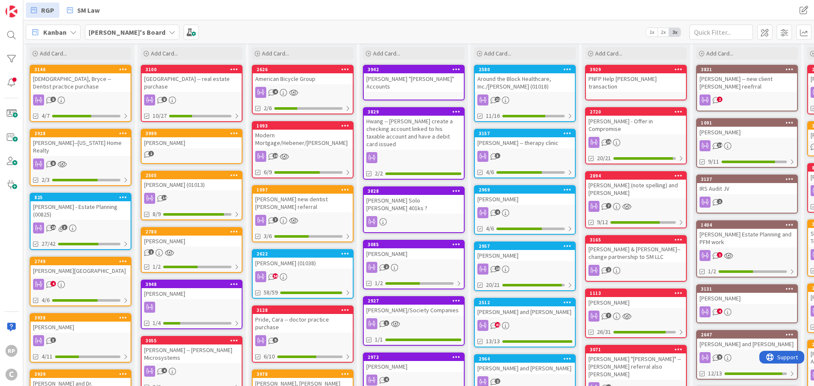
scroll to position [42, 0]
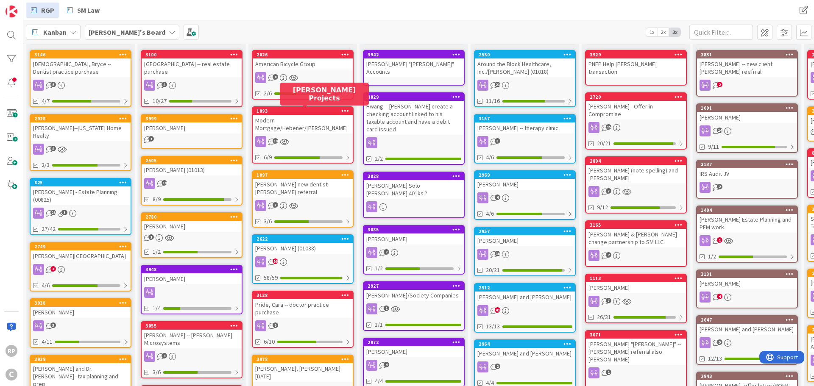
click at [291, 113] on div "1093" at bounding box center [304, 111] width 96 height 6
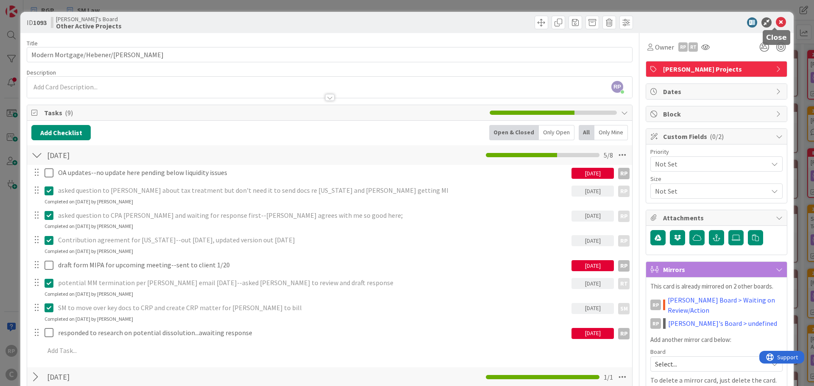
click at [776, 24] on icon at bounding box center [780, 22] width 10 height 10
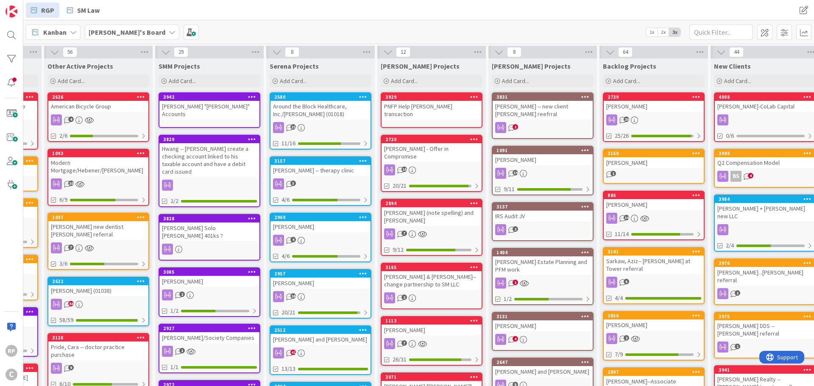
scroll to position [0, 207]
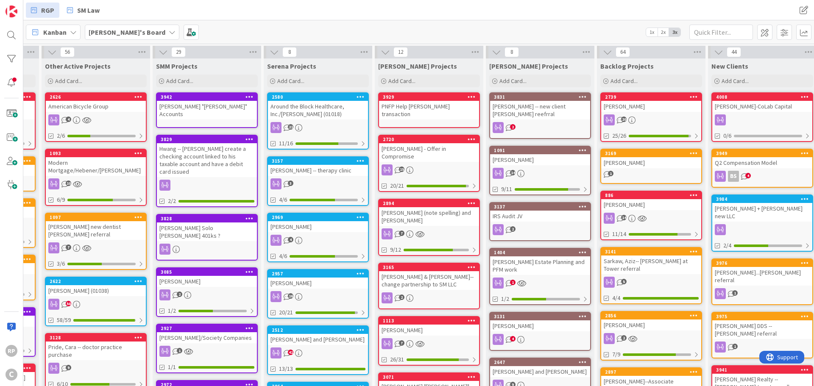
click at [468, 97] on icon at bounding box center [471, 97] width 8 height 6
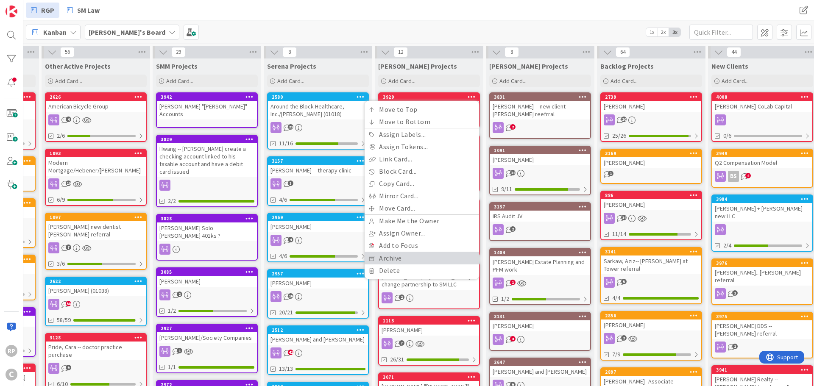
click at [391, 256] on link "Archive" at bounding box center [421, 258] width 114 height 12
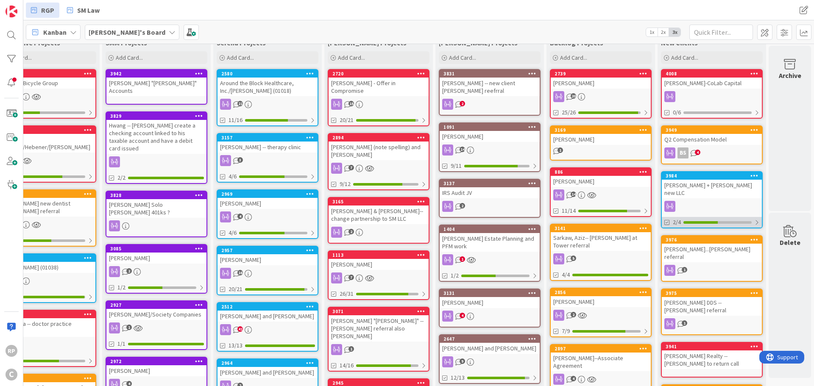
scroll to position [0, 264]
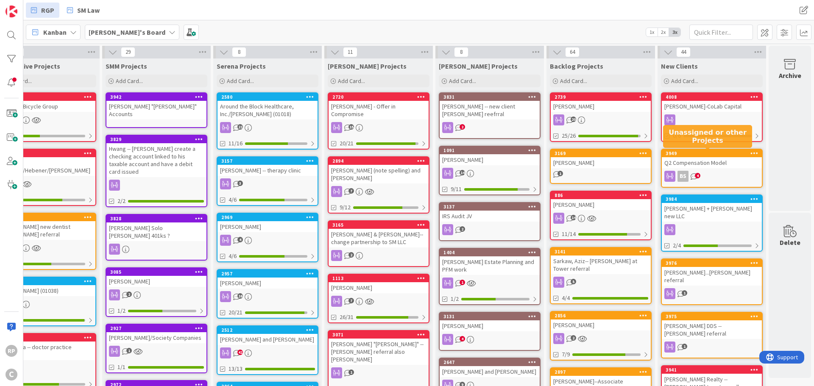
click at [711, 152] on div "3949" at bounding box center [713, 153] width 96 height 6
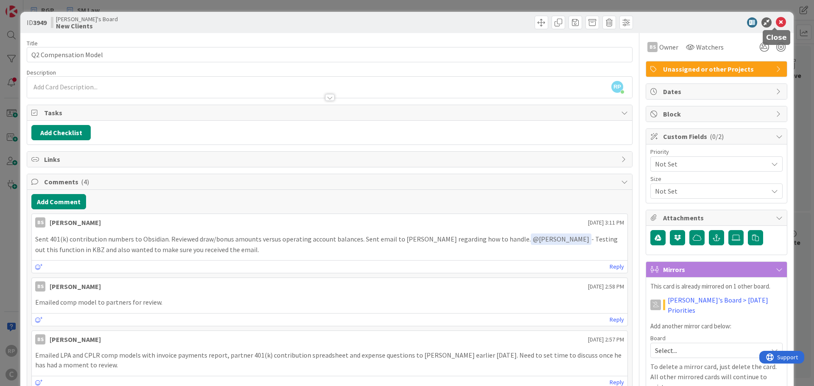
click at [776, 24] on icon at bounding box center [780, 22] width 10 height 10
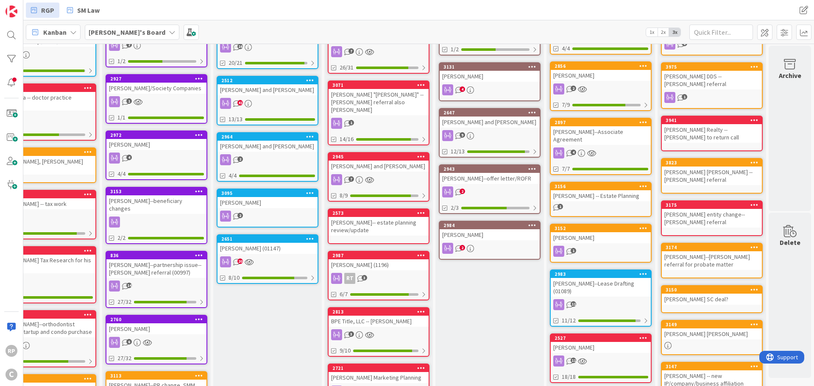
scroll to position [203, 264]
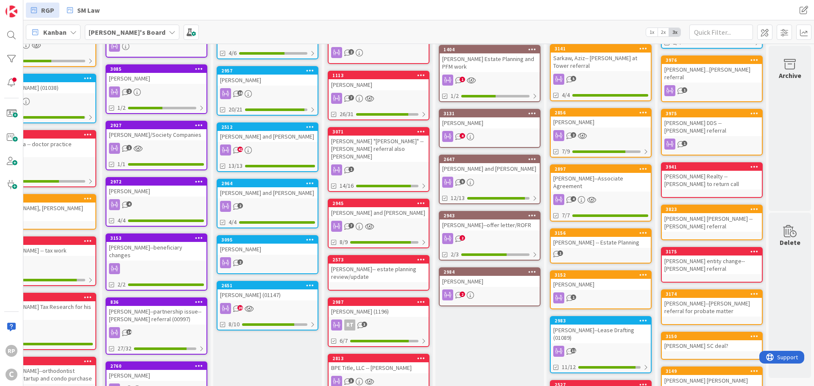
click at [717, 175] on div "Luke Martin Pillar Realty -- Ryan to return call" at bounding box center [711, 180] width 100 height 19
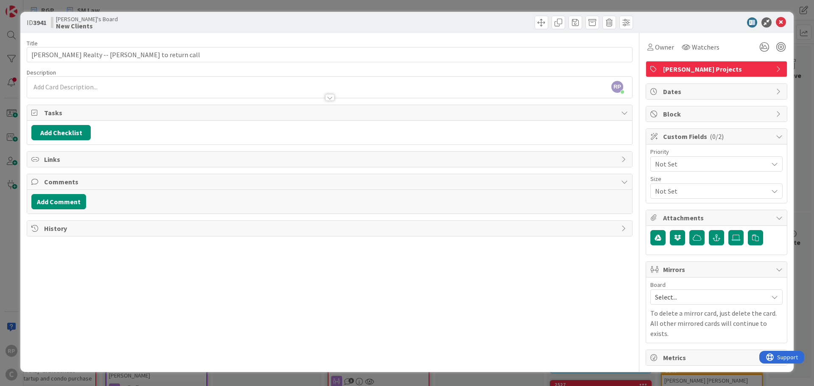
click at [54, 191] on div "Add Comment" at bounding box center [329, 202] width 605 height 24
click at [66, 203] on button "Add Comment" at bounding box center [58, 201] width 55 height 15
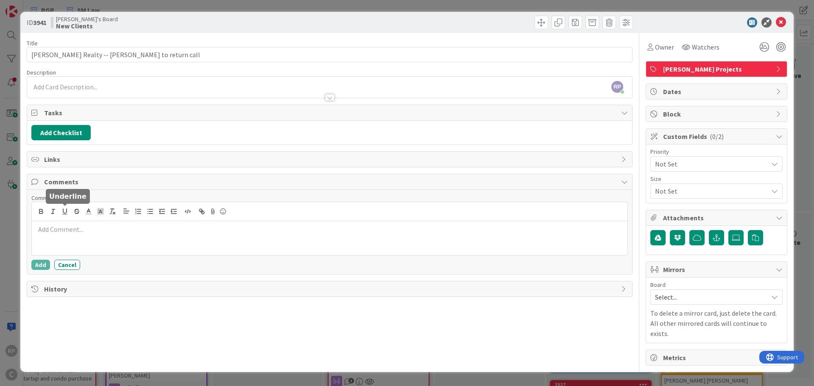
click at [85, 259] on div "Comment Add Cancel" at bounding box center [329, 232] width 596 height 76
click at [92, 240] on div at bounding box center [329, 238] width 595 height 34
click at [43, 256] on div "Comment Dad hired someone else so archived; Add Cancel" at bounding box center [329, 232] width 596 height 76
click at [37, 265] on button "Add" at bounding box center [40, 265] width 19 height 10
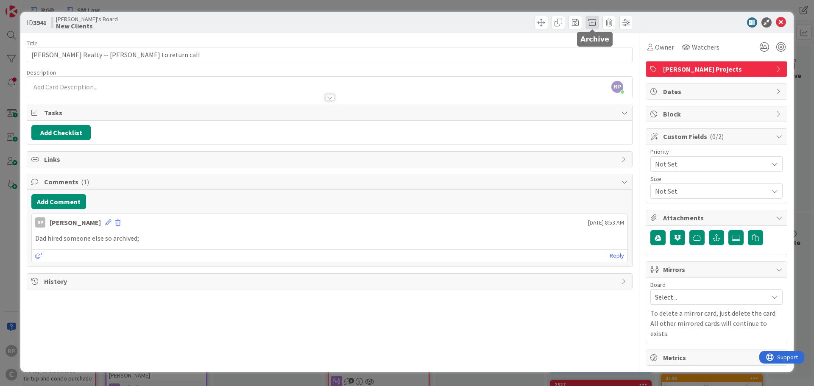
click at [595, 20] on span at bounding box center [592, 23] width 14 height 14
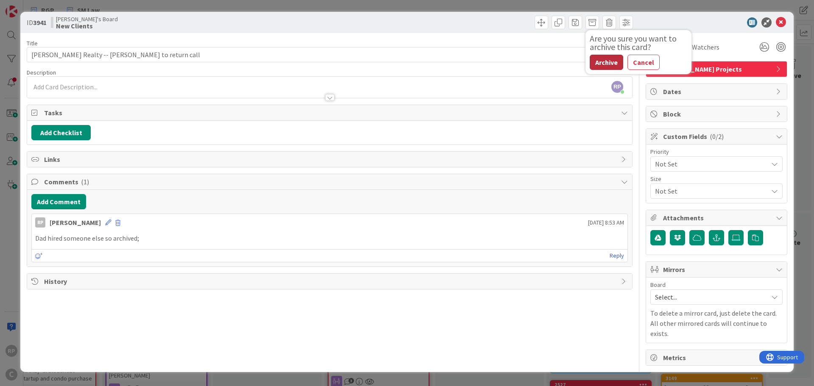
click at [606, 65] on button "Archive" at bounding box center [605, 62] width 33 height 15
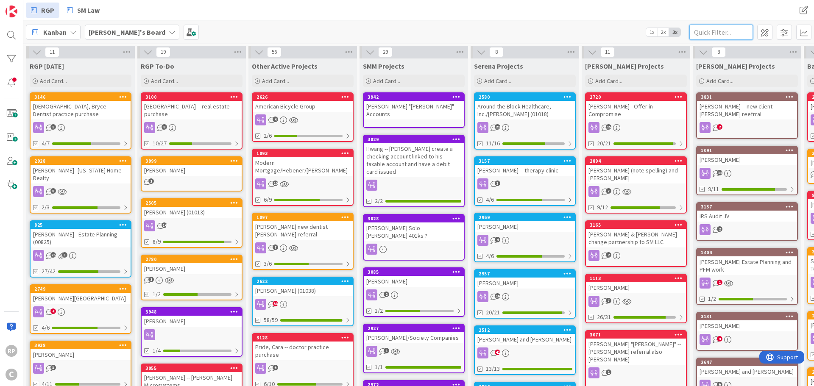
click at [715, 33] on input "text" at bounding box center [721, 32] width 64 height 15
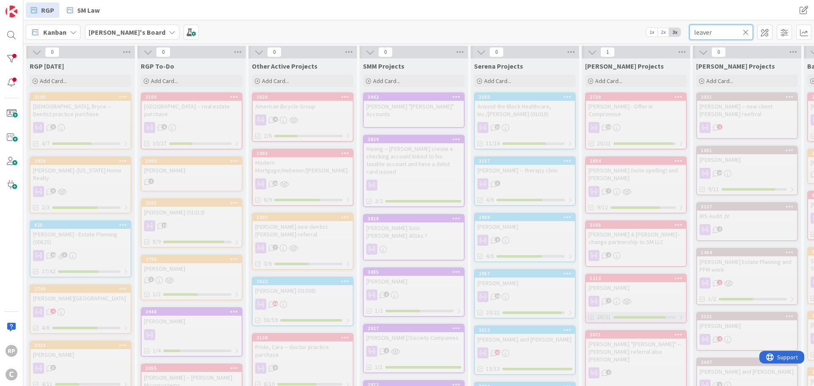
scroll to position [254, 0]
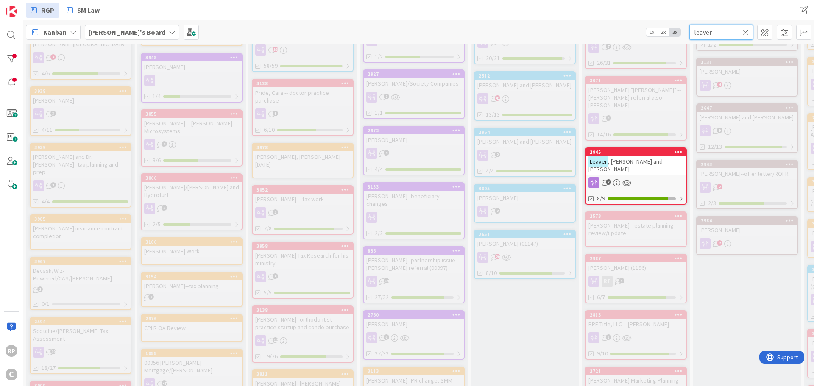
type input "leaver"
click at [746, 33] on icon at bounding box center [745, 32] width 6 height 8
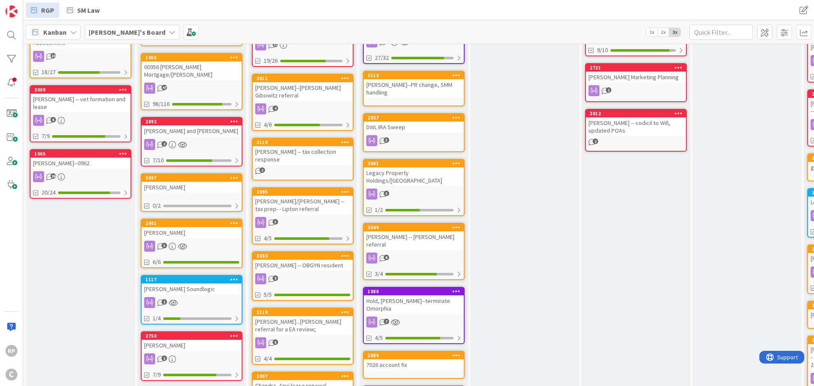
scroll to position [678, 0]
